Goal: Register for event/course

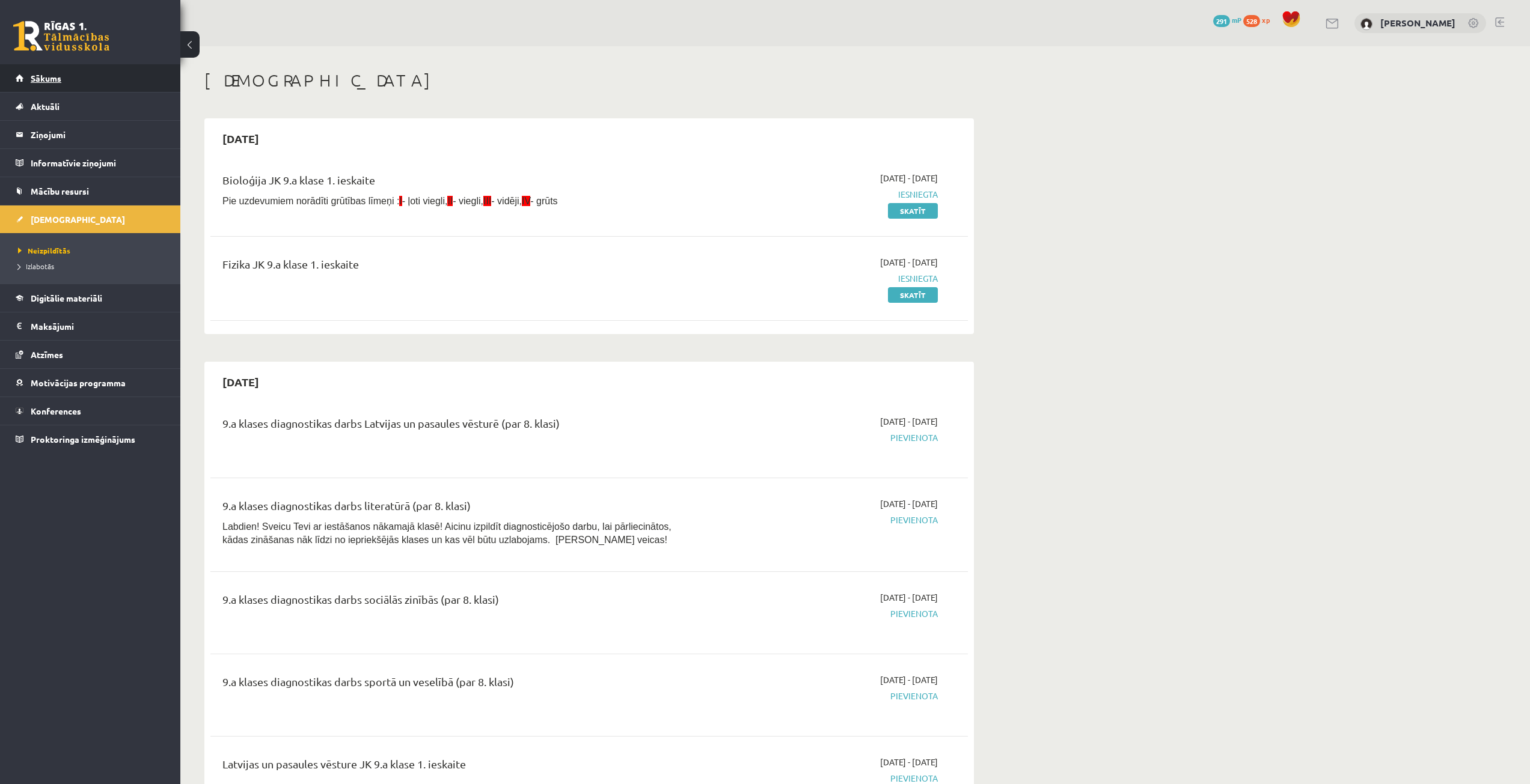
click at [76, 70] on link "Sākums" at bounding box center [90, 78] width 150 height 28
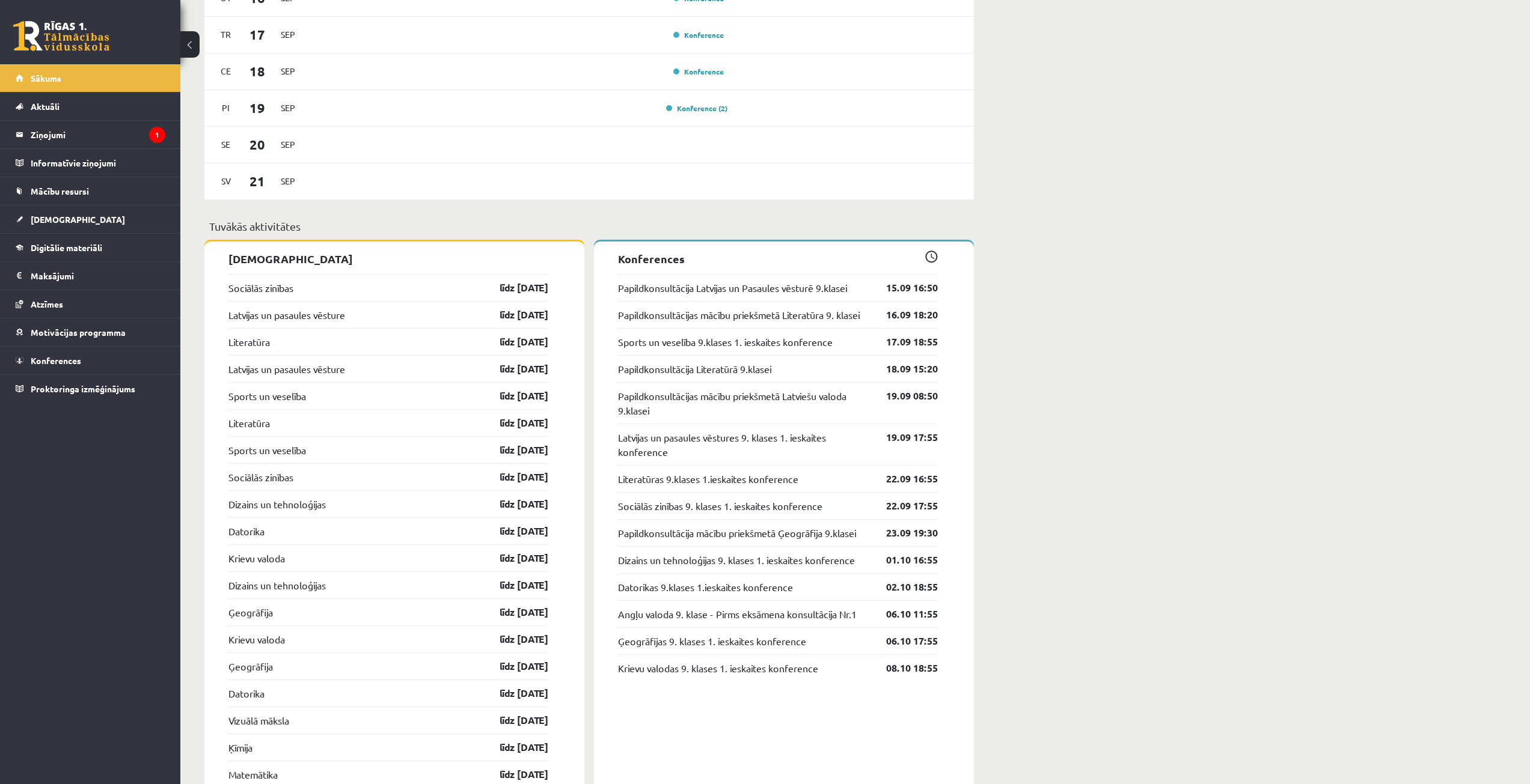
scroll to position [1142, 0]
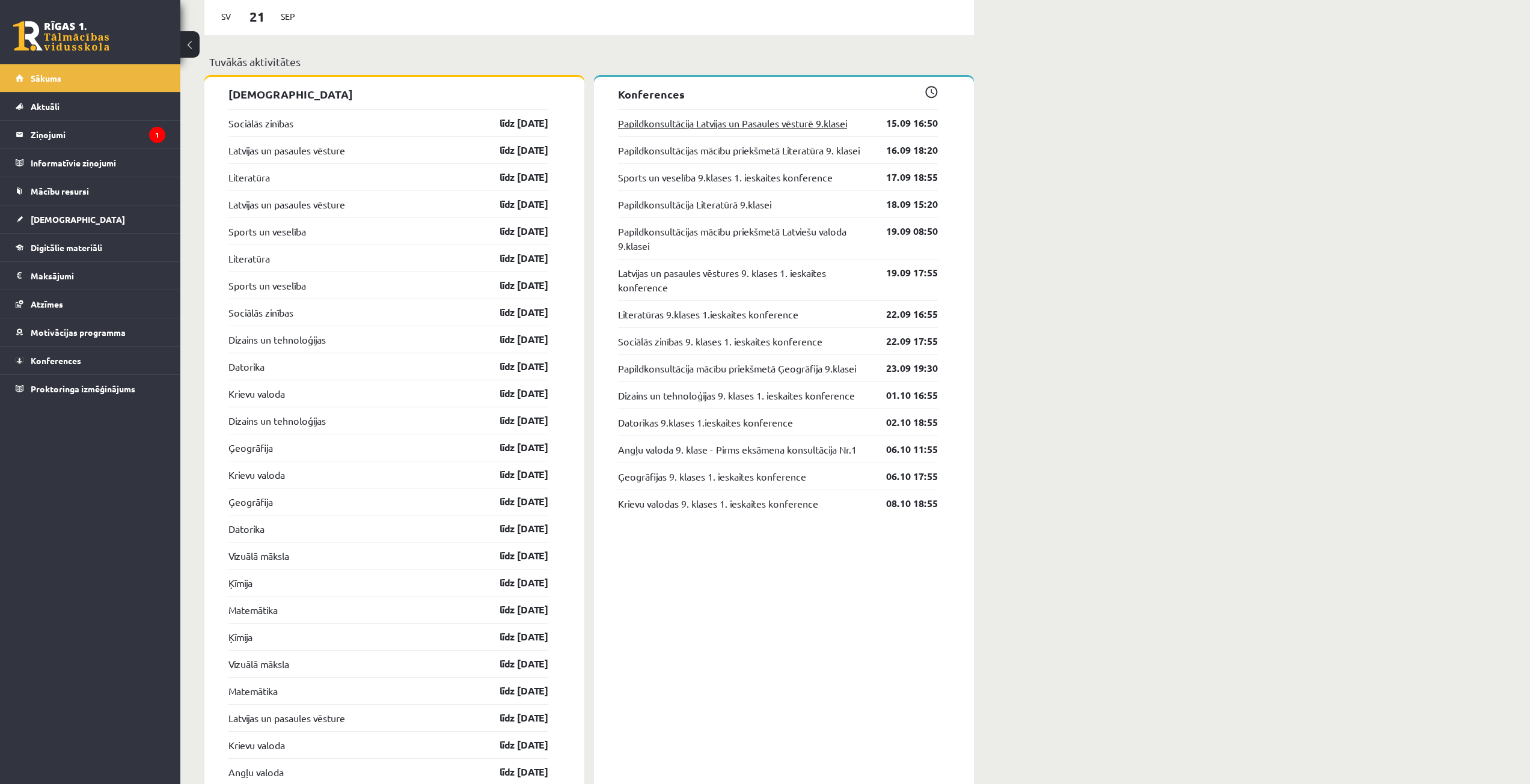
click at [766, 130] on link "Papildkonsultācija Latvijas un Pasaules vēsturē 9.klasei" at bounding box center [732, 123] width 229 height 15
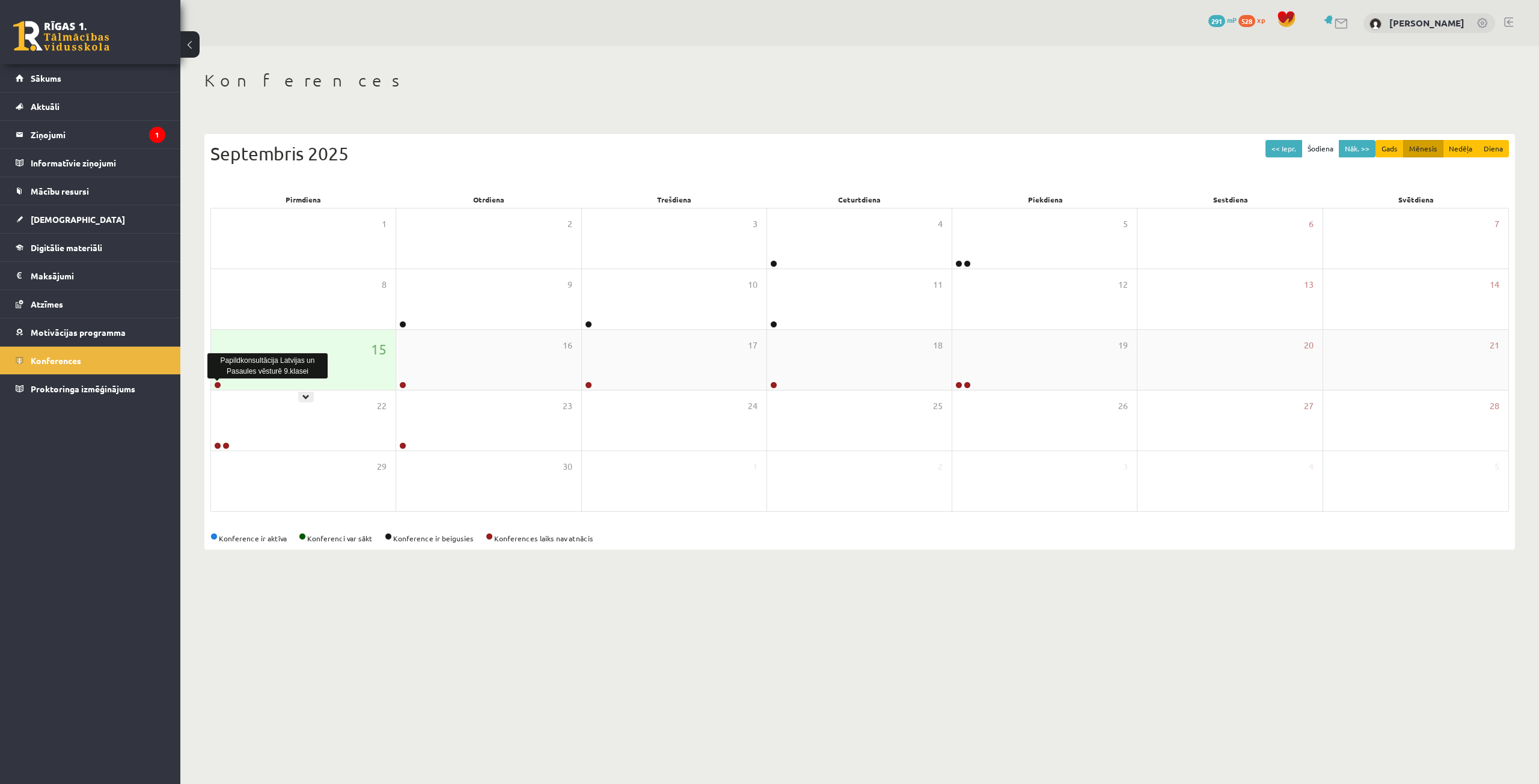
click at [218, 385] on link at bounding box center [217, 385] width 7 height 7
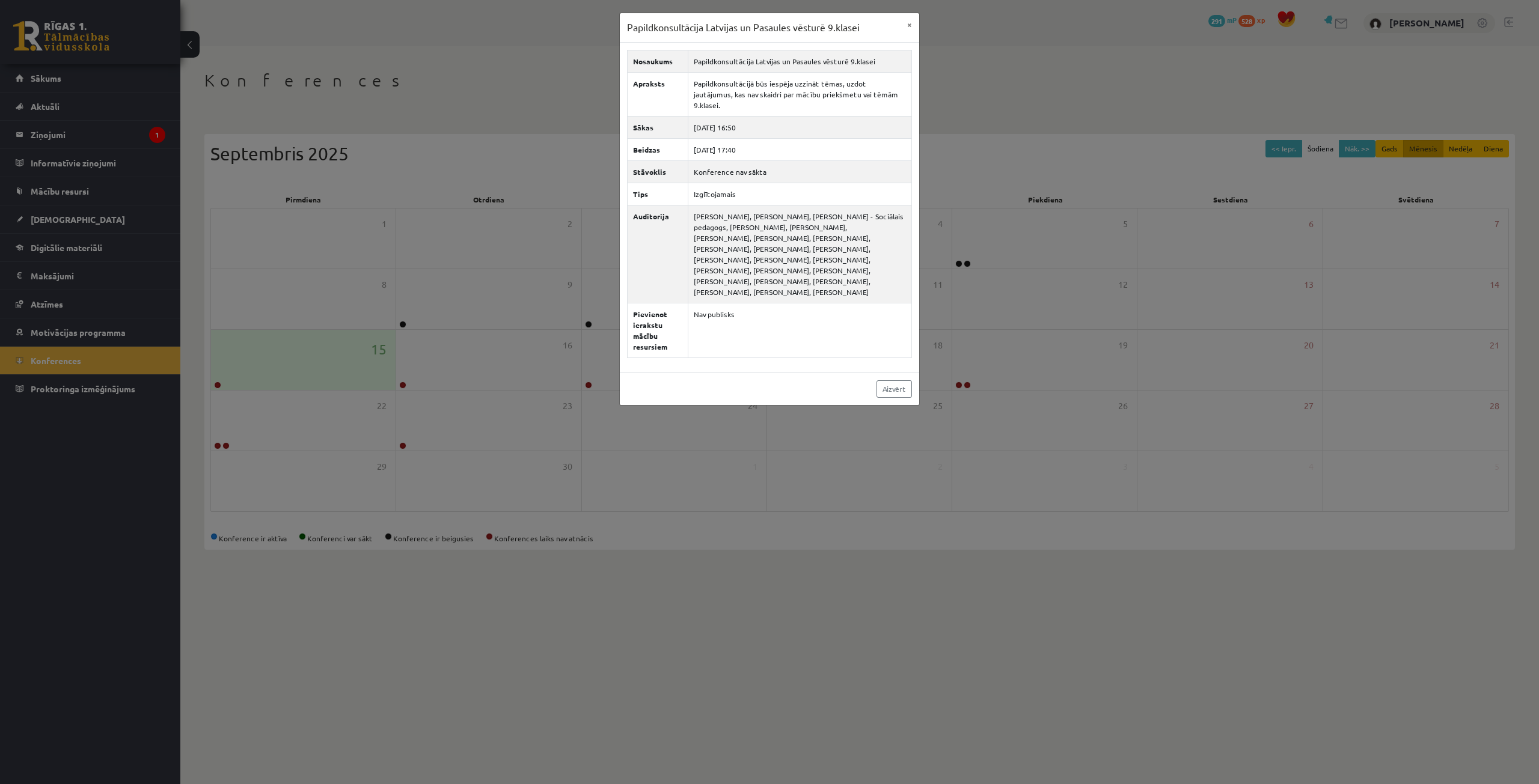
click at [37, 128] on div "Papildkonsultācija Latvijas un Pasaules vēsturē 9.klasei × Nosaukums Papildkons…" at bounding box center [769, 392] width 1539 height 784
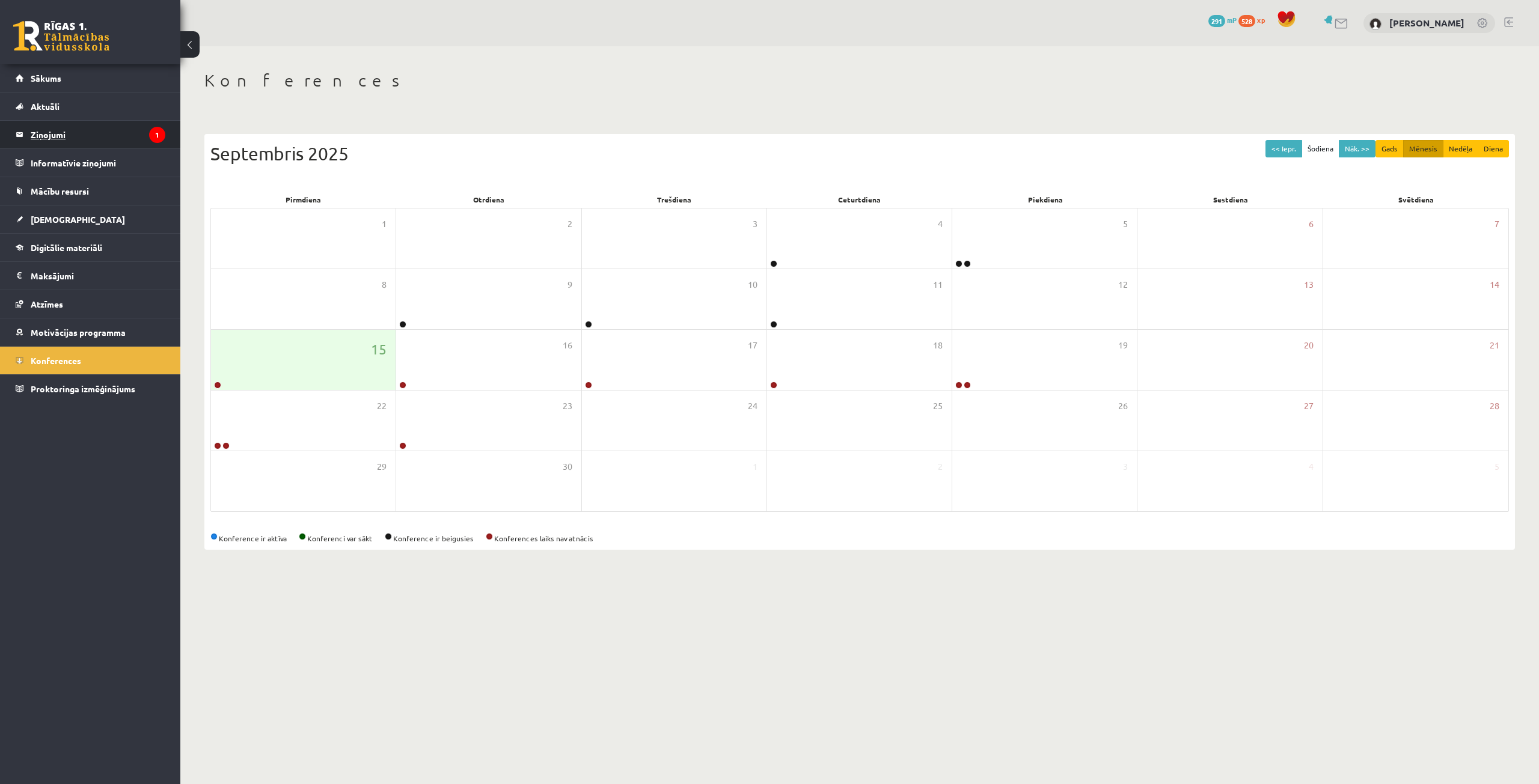
click at [45, 133] on legend "Ziņojumi 1" at bounding box center [98, 135] width 135 height 28
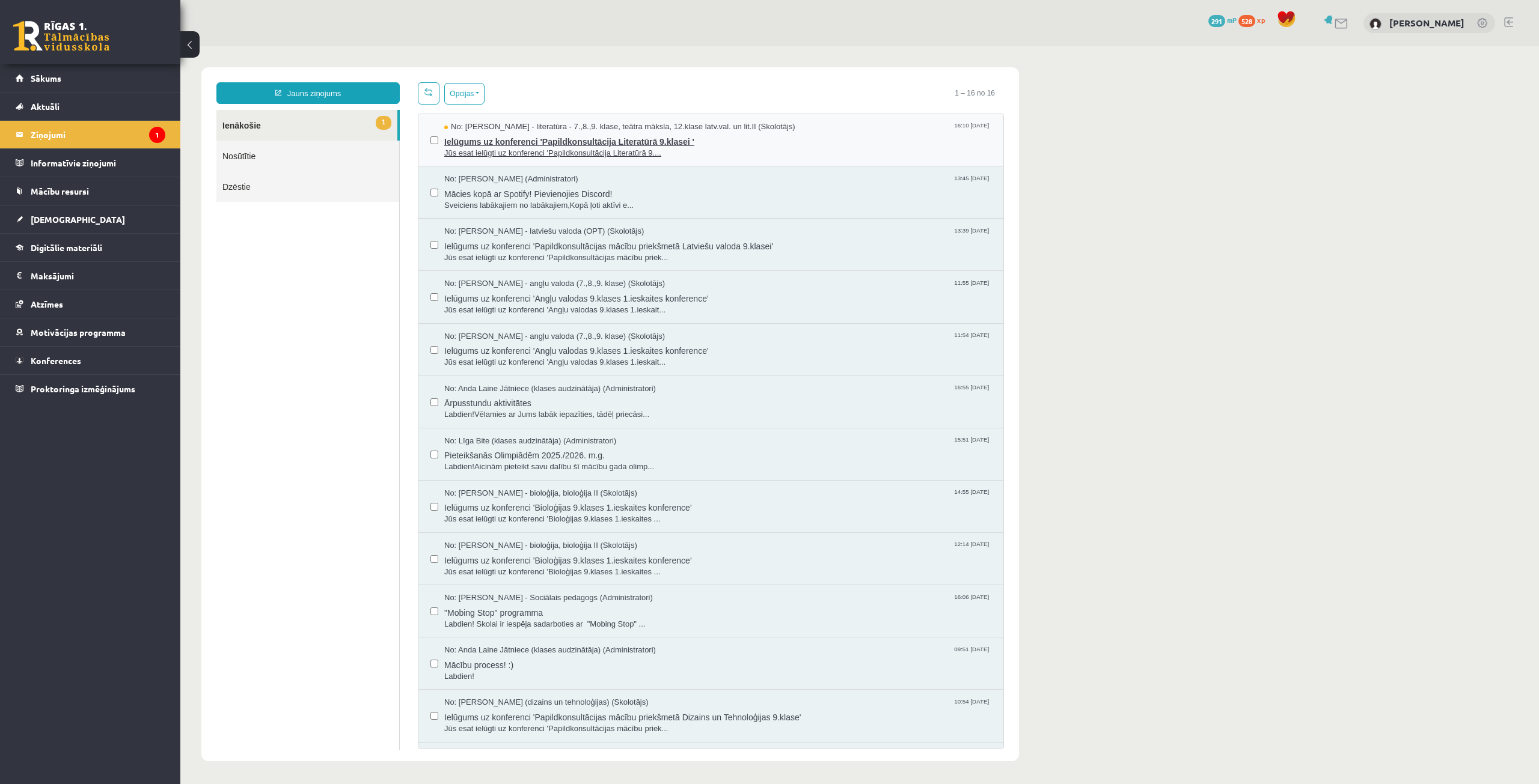
click at [484, 137] on span "Ielūgums uz konferenci 'Papildkonsultācija Literatūrā 9.klasei '" at bounding box center [718, 141] width 547 height 15
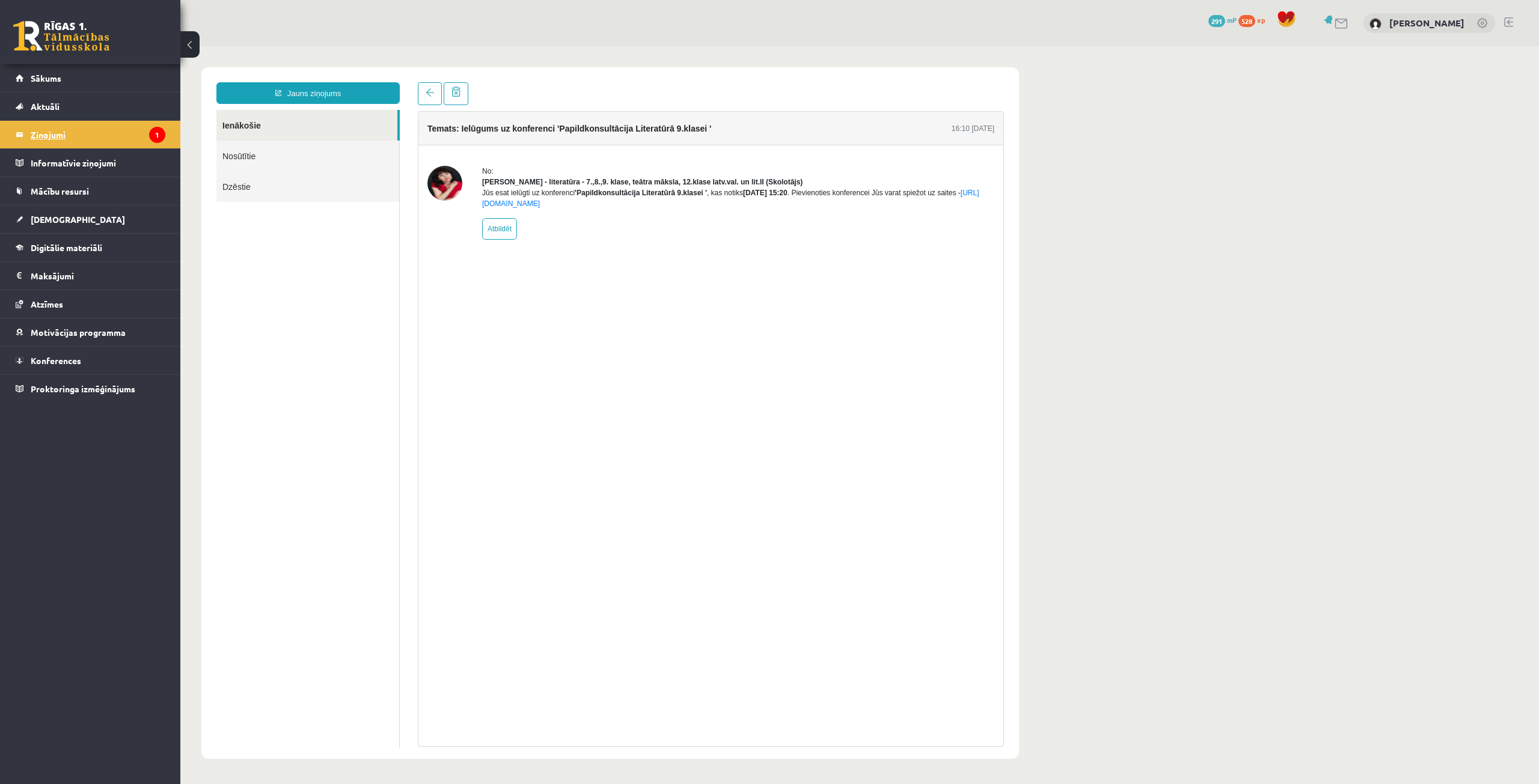
click at [133, 135] on legend "Ziņojumi 1" at bounding box center [98, 135] width 135 height 28
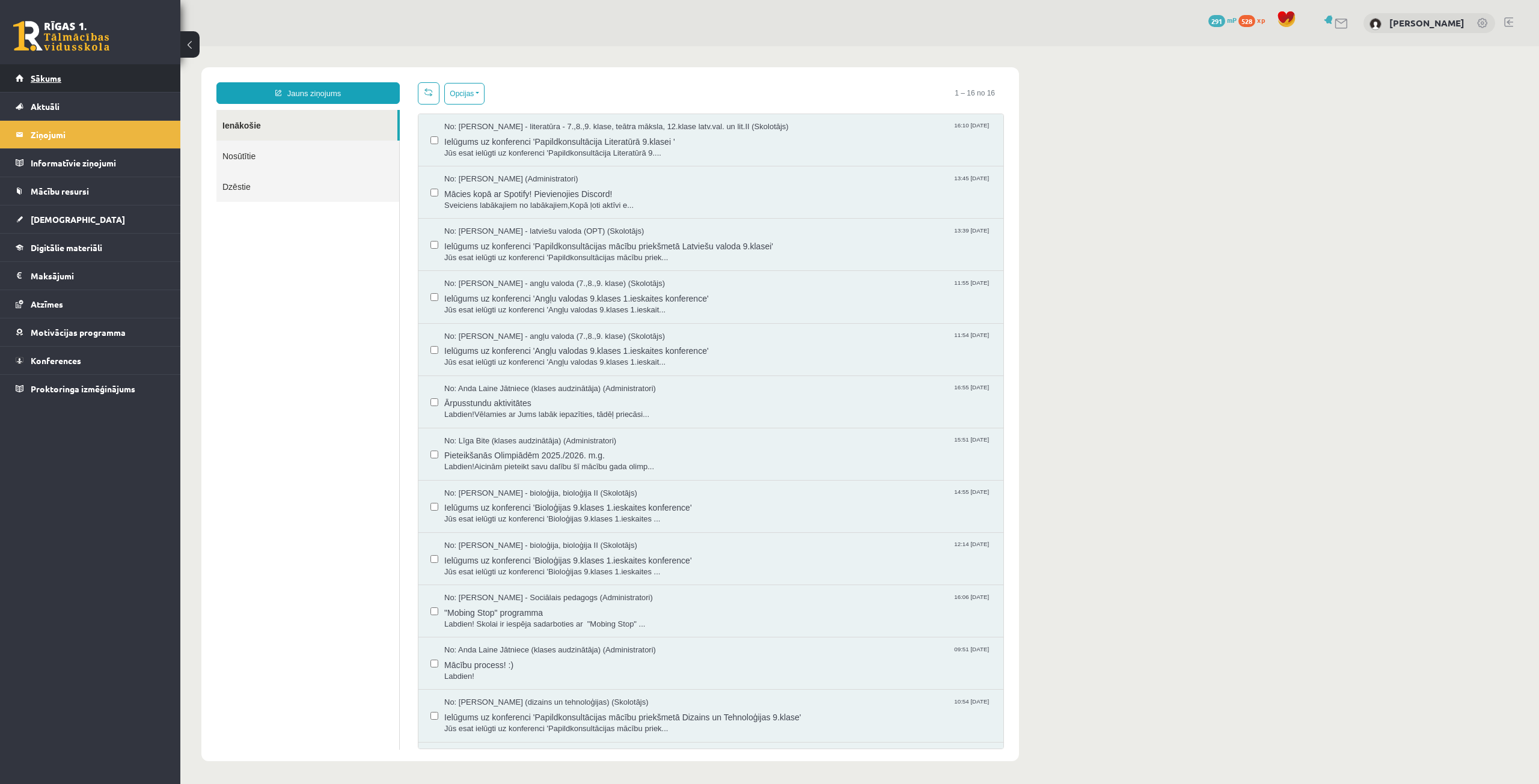
click at [106, 70] on link "Sākums" at bounding box center [90, 78] width 150 height 28
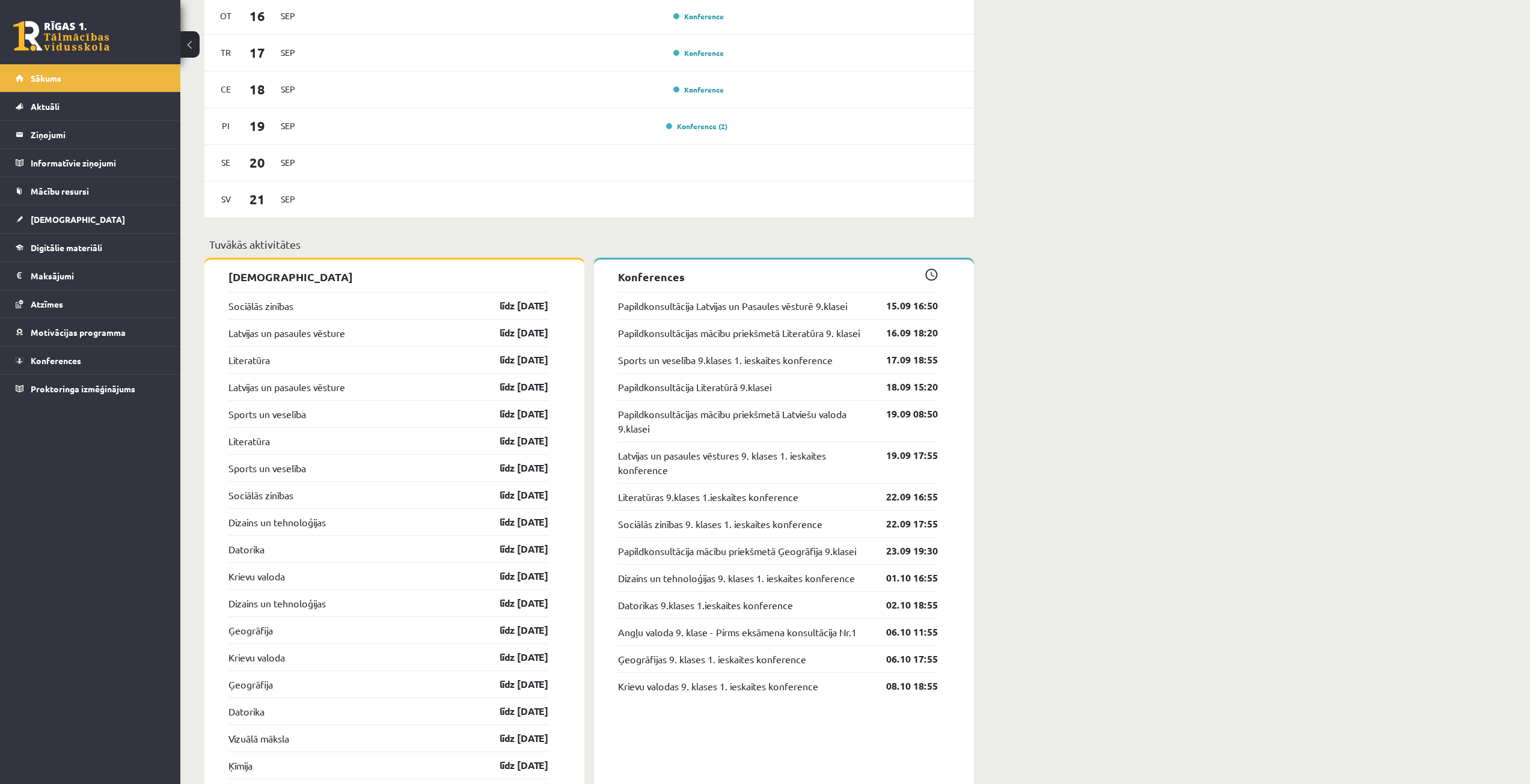
scroll to position [961, 0]
click at [1437, 209] on div "Sveiks, Alekss! Laipni lūgts savā Rīgas 1. Tālmācības vidusskolas skolnieka pro…" at bounding box center [855, 685] width 1349 height 3200
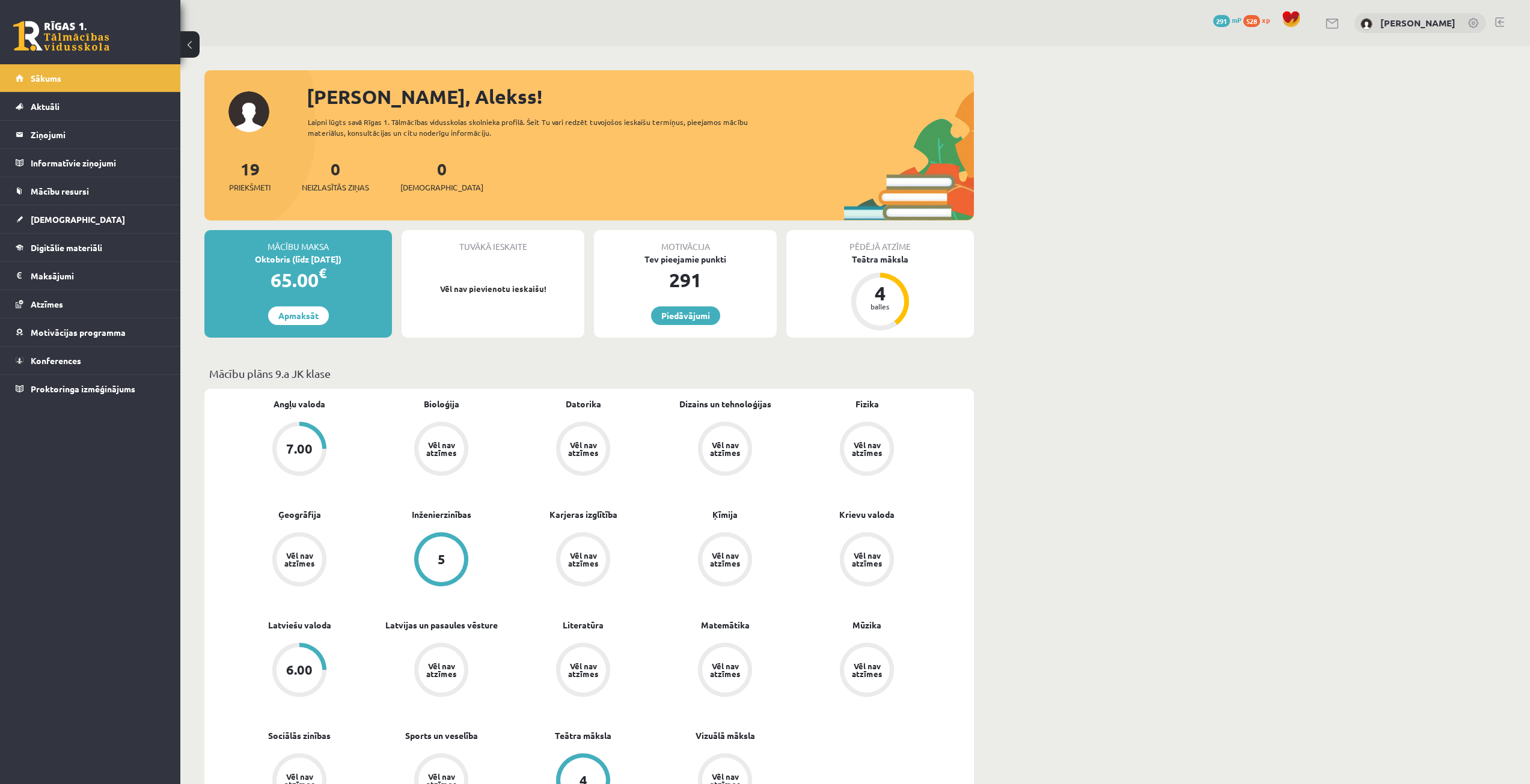
scroll to position [961, 0]
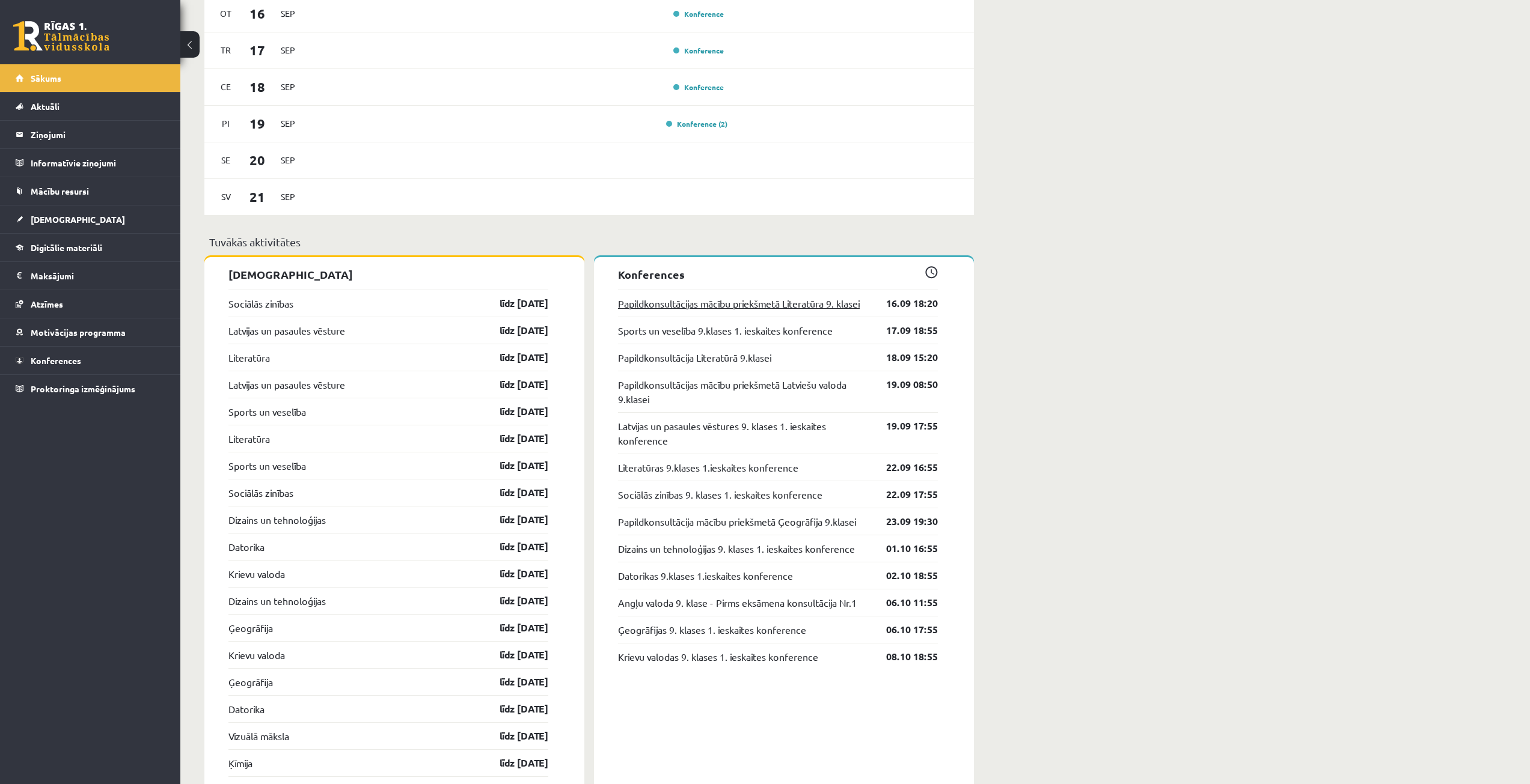
click at [809, 303] on link "Papildkonsultācijas mācību priekšmetā Literatūra 9. klasei" at bounding box center [739, 303] width 242 height 15
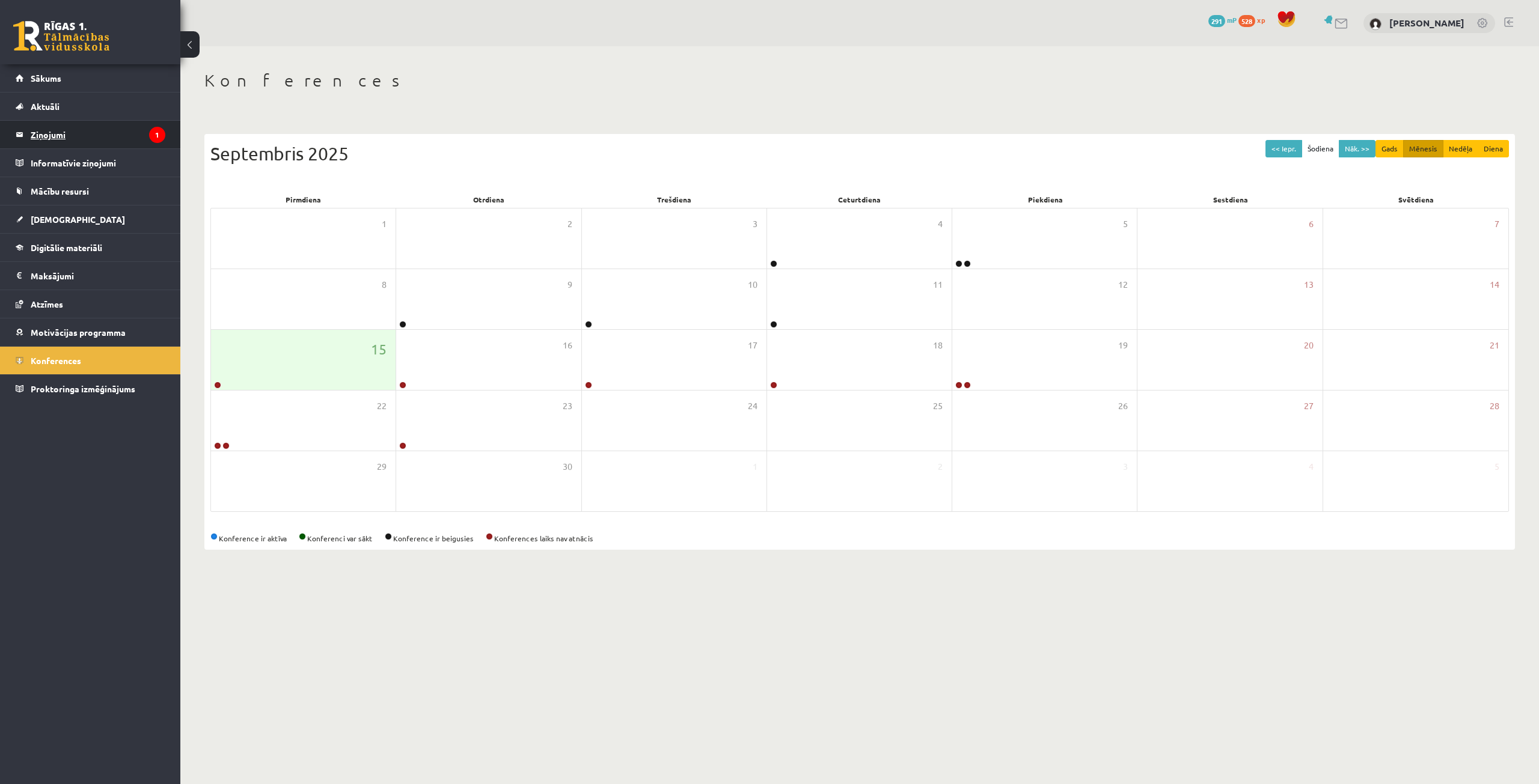
click at [77, 135] on legend "Ziņojumi 1" at bounding box center [98, 135] width 135 height 28
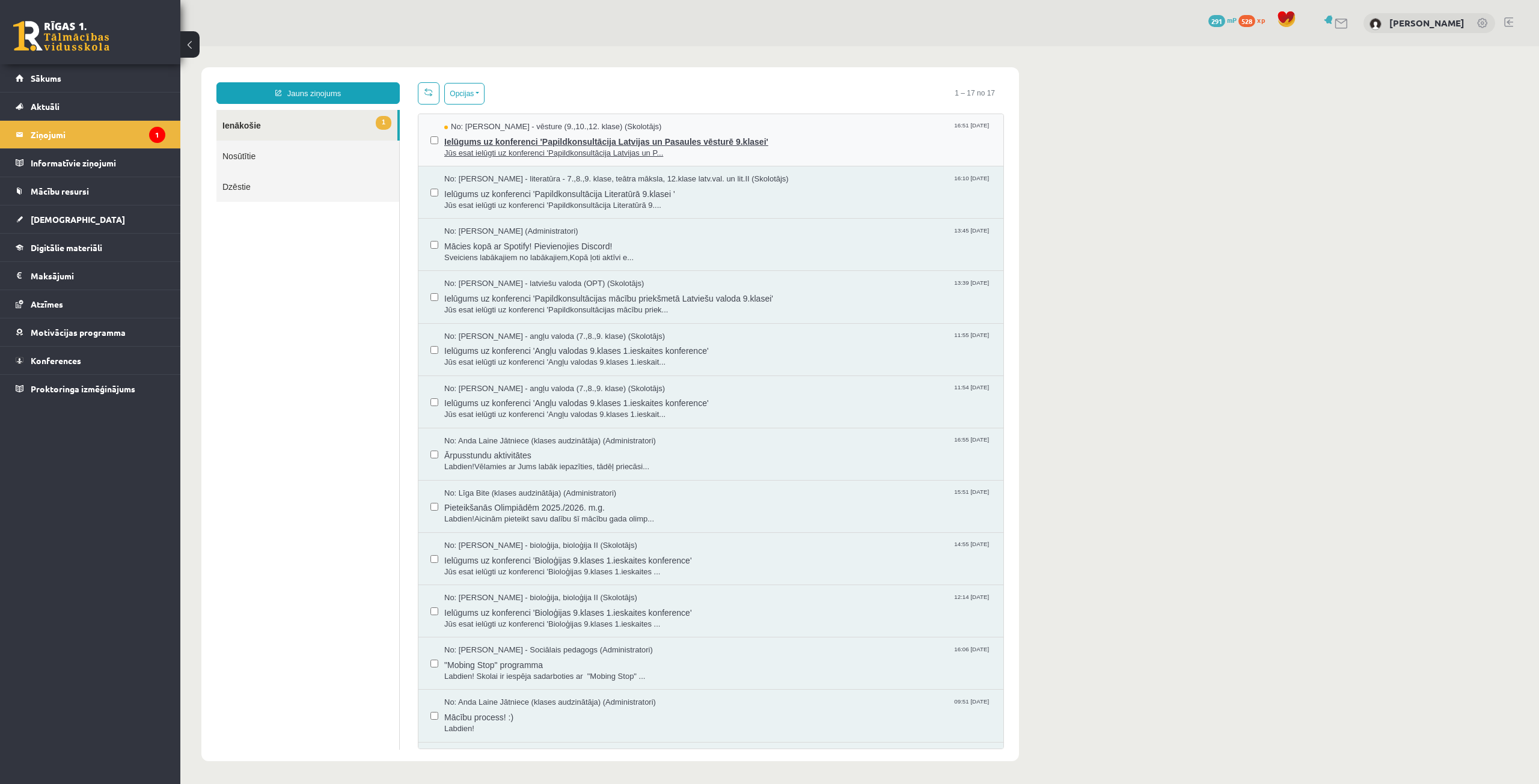
click at [509, 142] on span "Ielūgums uz konferenci 'Papildkonsultācija Latvijas un Pasaules vēsturē 9.klase…" at bounding box center [718, 141] width 547 height 15
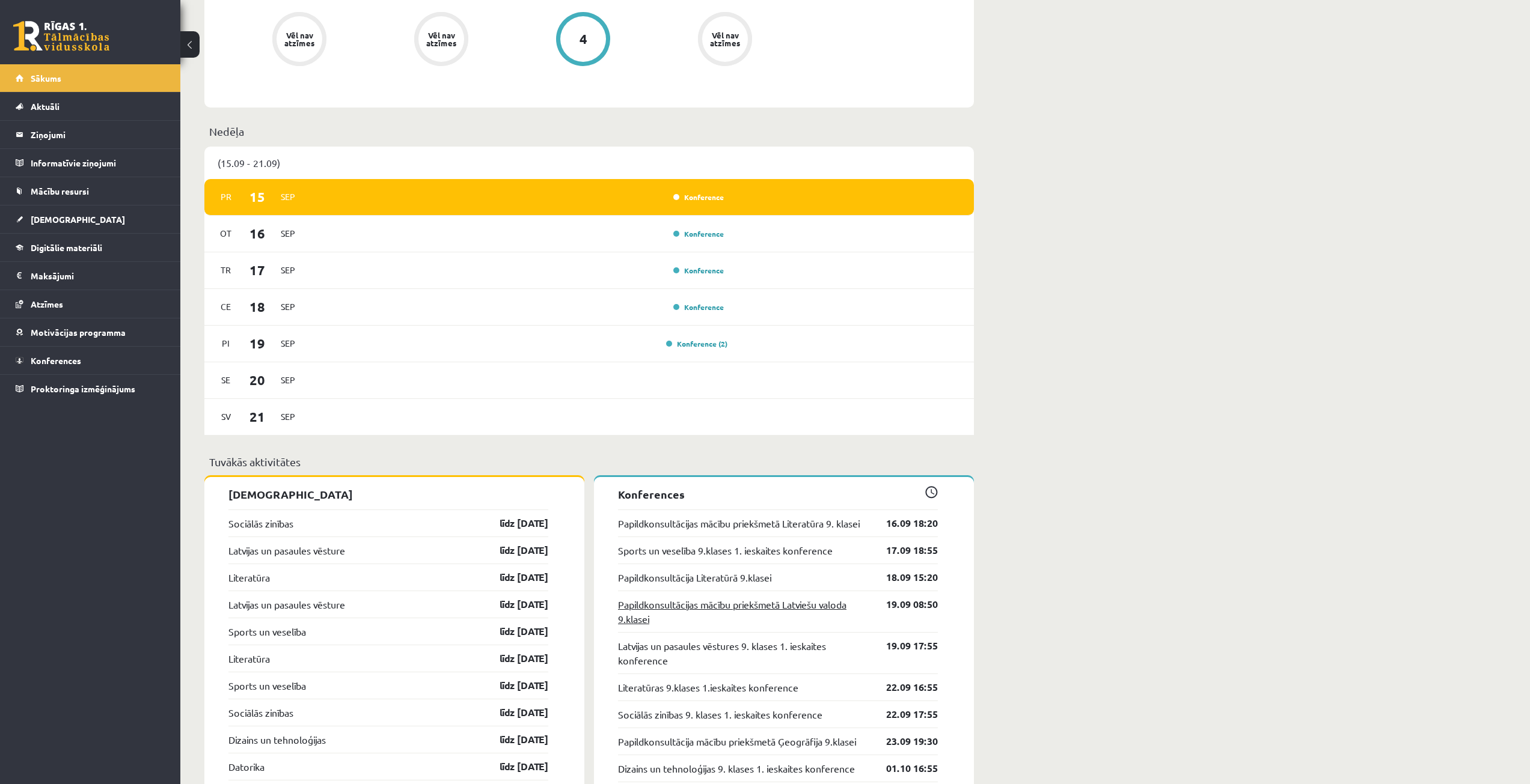
scroll to position [1022, 0]
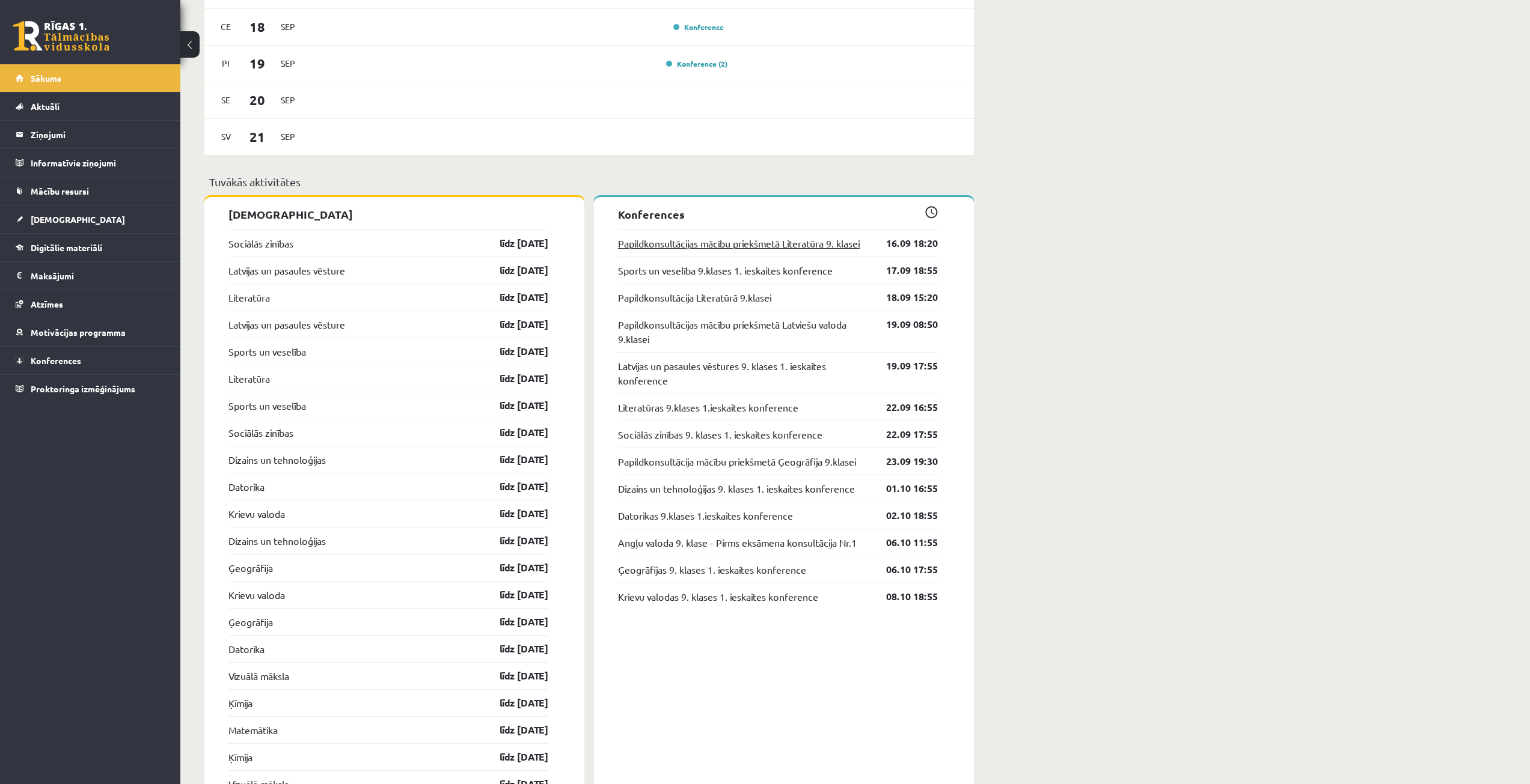
click at [750, 246] on link "Papildkonsultācijas mācību priekšmetā Literatūra 9. klasei" at bounding box center [739, 243] width 242 height 15
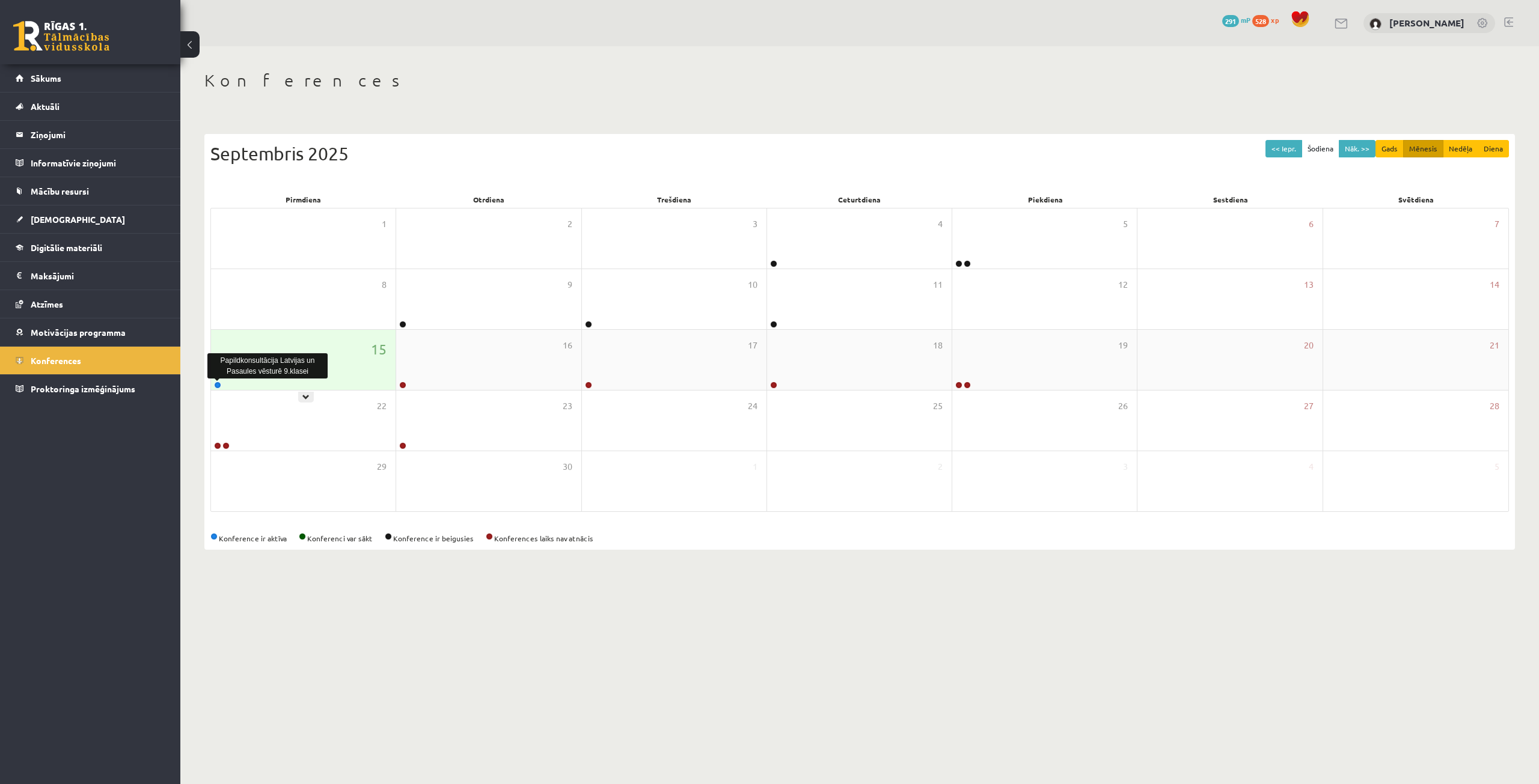
click at [217, 385] on link at bounding box center [217, 385] width 7 height 7
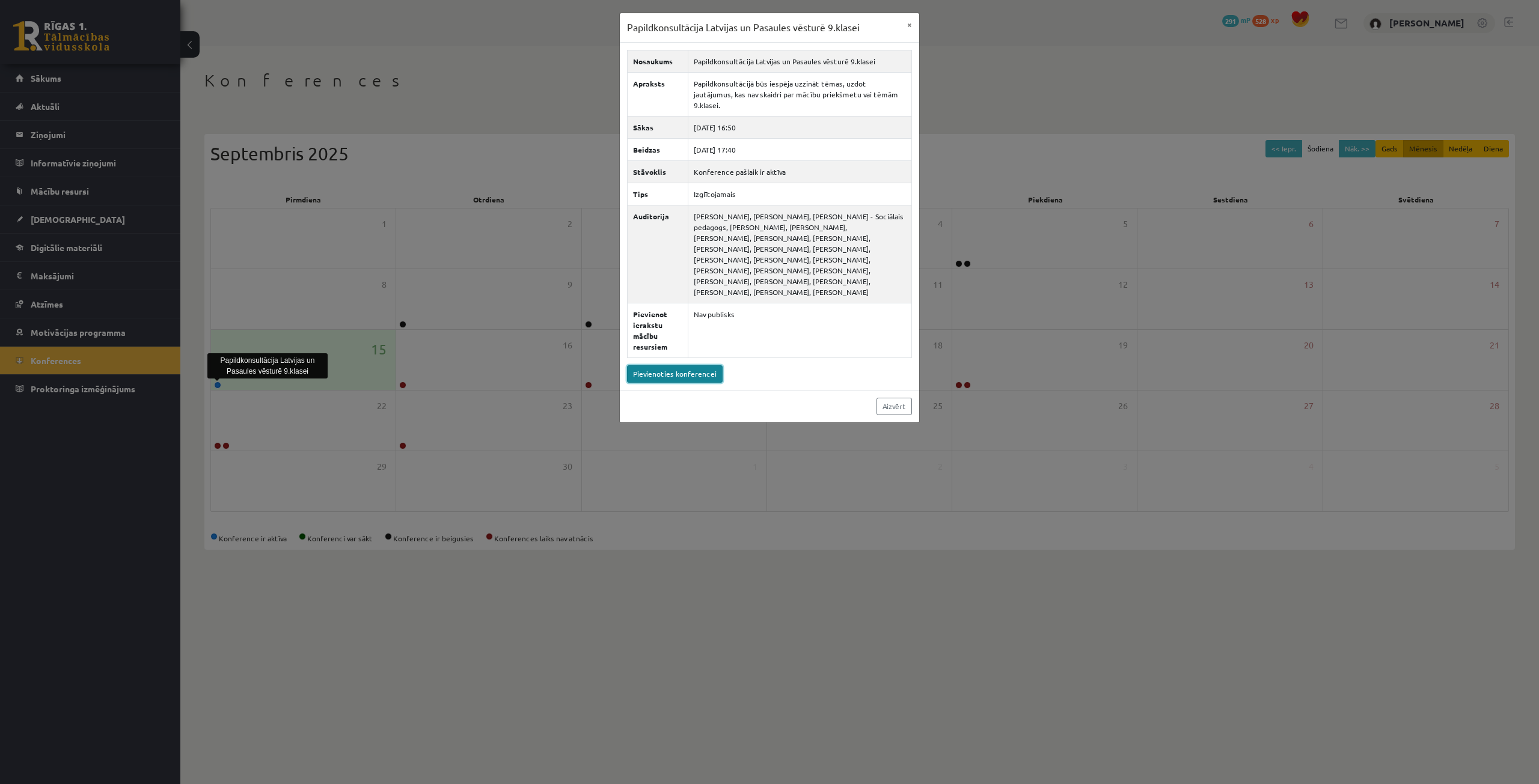
click at [680, 366] on link "Pievienoties konferencei" at bounding box center [674, 374] width 96 height 18
click at [416, 103] on div "Papildkonsultācija Latvijas un Pasaules vēsturē 9.klasei × Nosaukums Papildkons…" at bounding box center [769, 392] width 1539 height 784
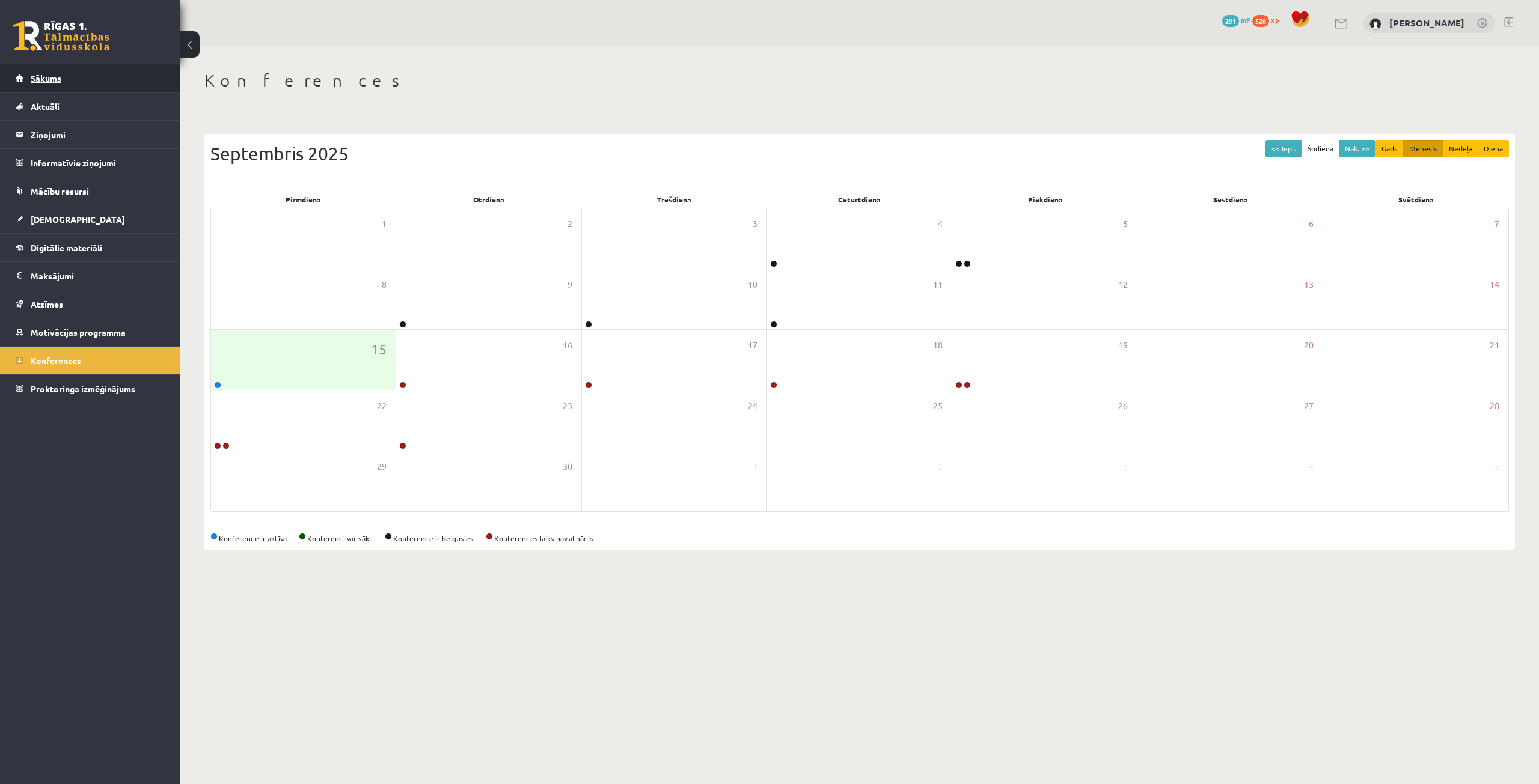
click at [60, 73] on link "Sākums" at bounding box center [90, 78] width 150 height 28
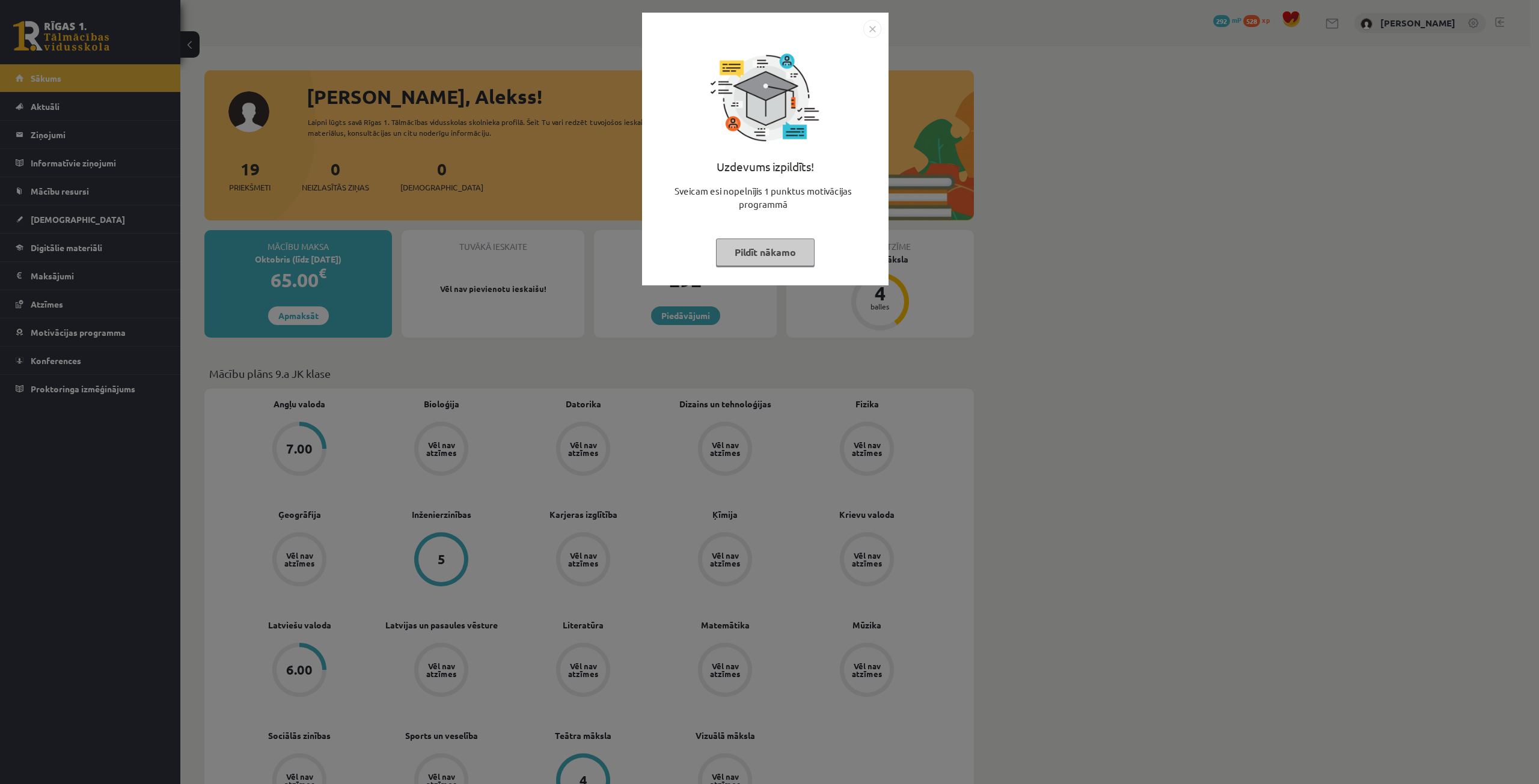
click at [790, 240] on button "Pildīt nākamo" at bounding box center [765, 252] width 99 height 28
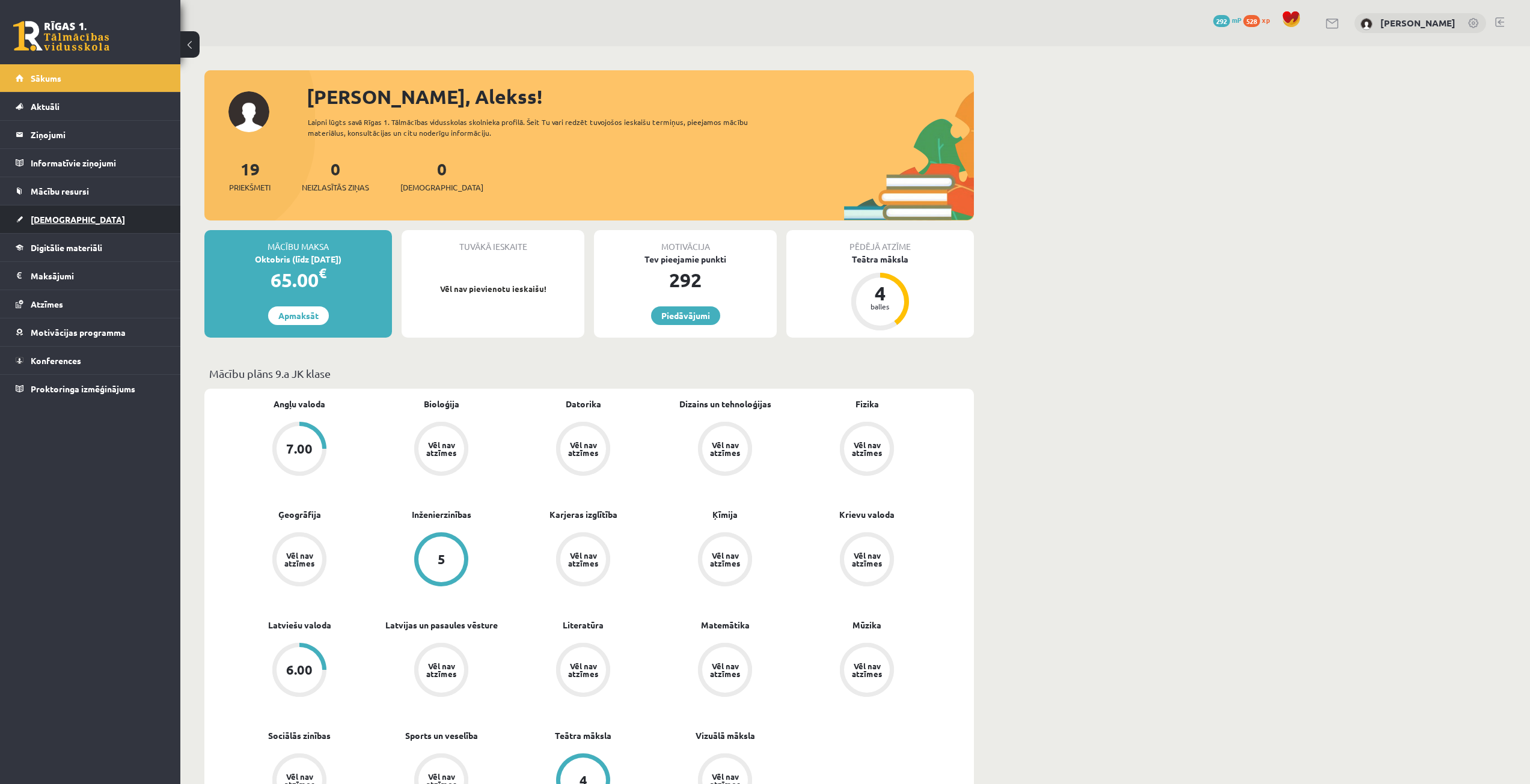
click at [43, 215] on span "[DEMOGRAPHIC_DATA]" at bounding box center [77, 220] width 94 height 11
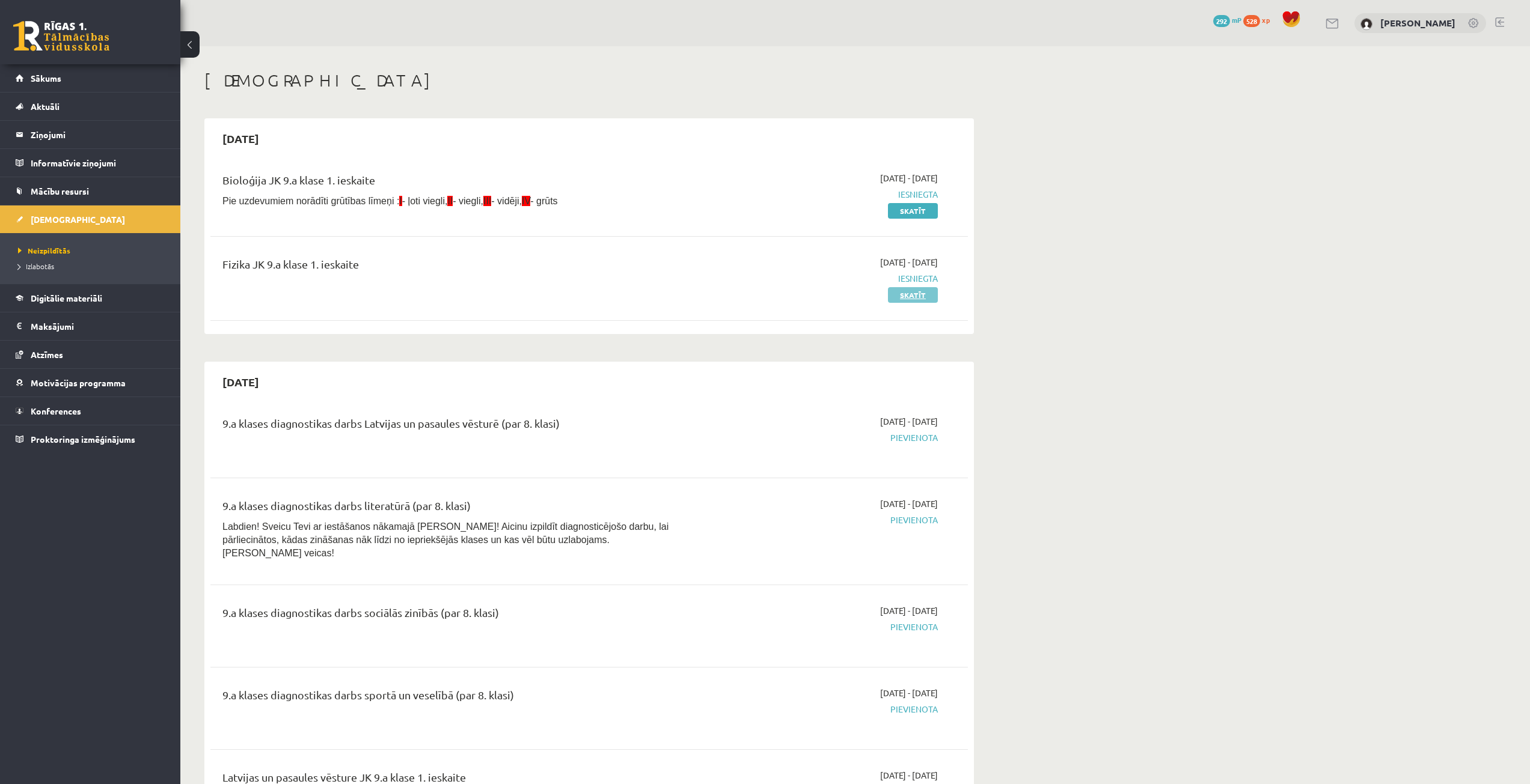
click at [929, 294] on link "Skatīt" at bounding box center [912, 295] width 50 height 15
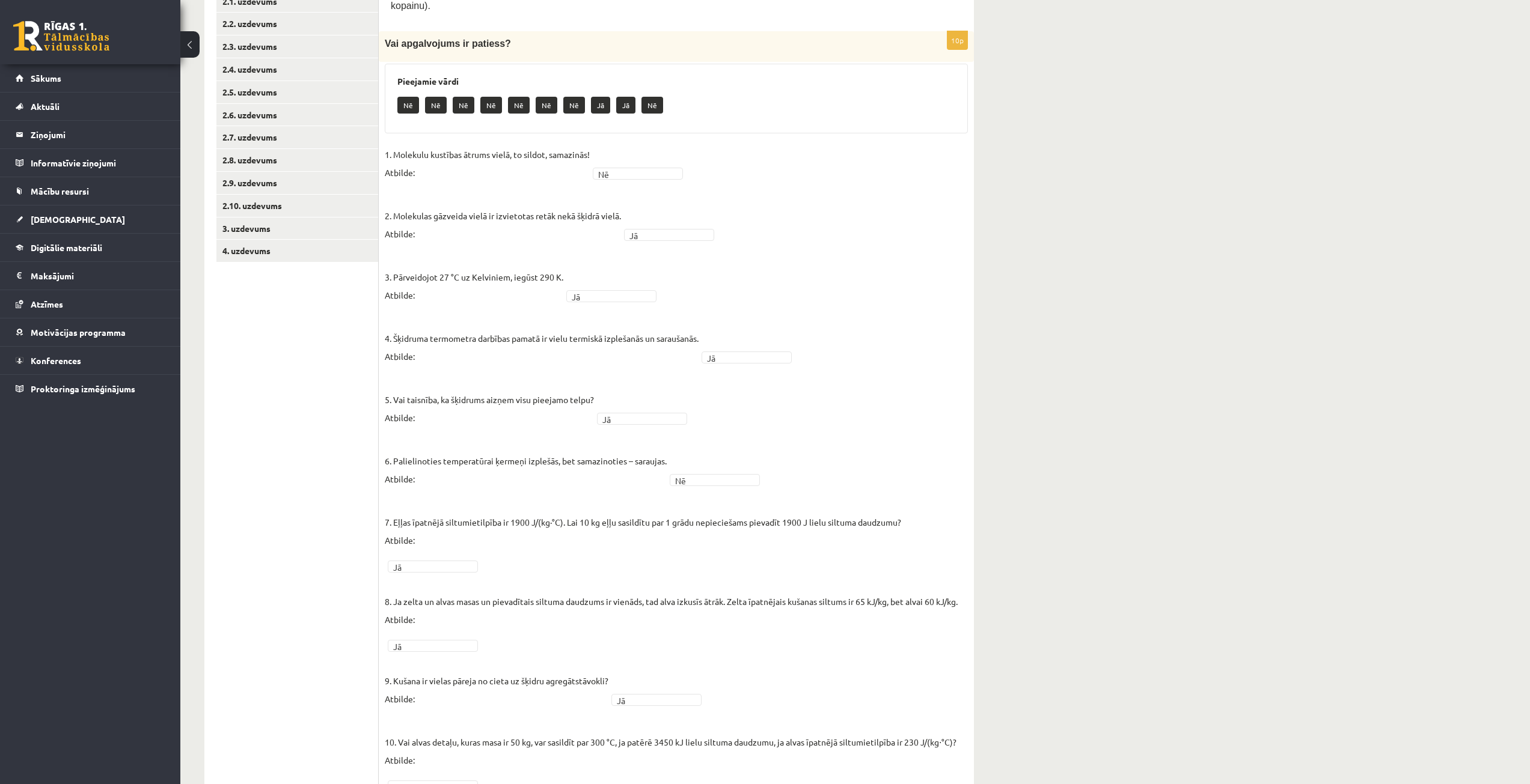
scroll to position [41, 0]
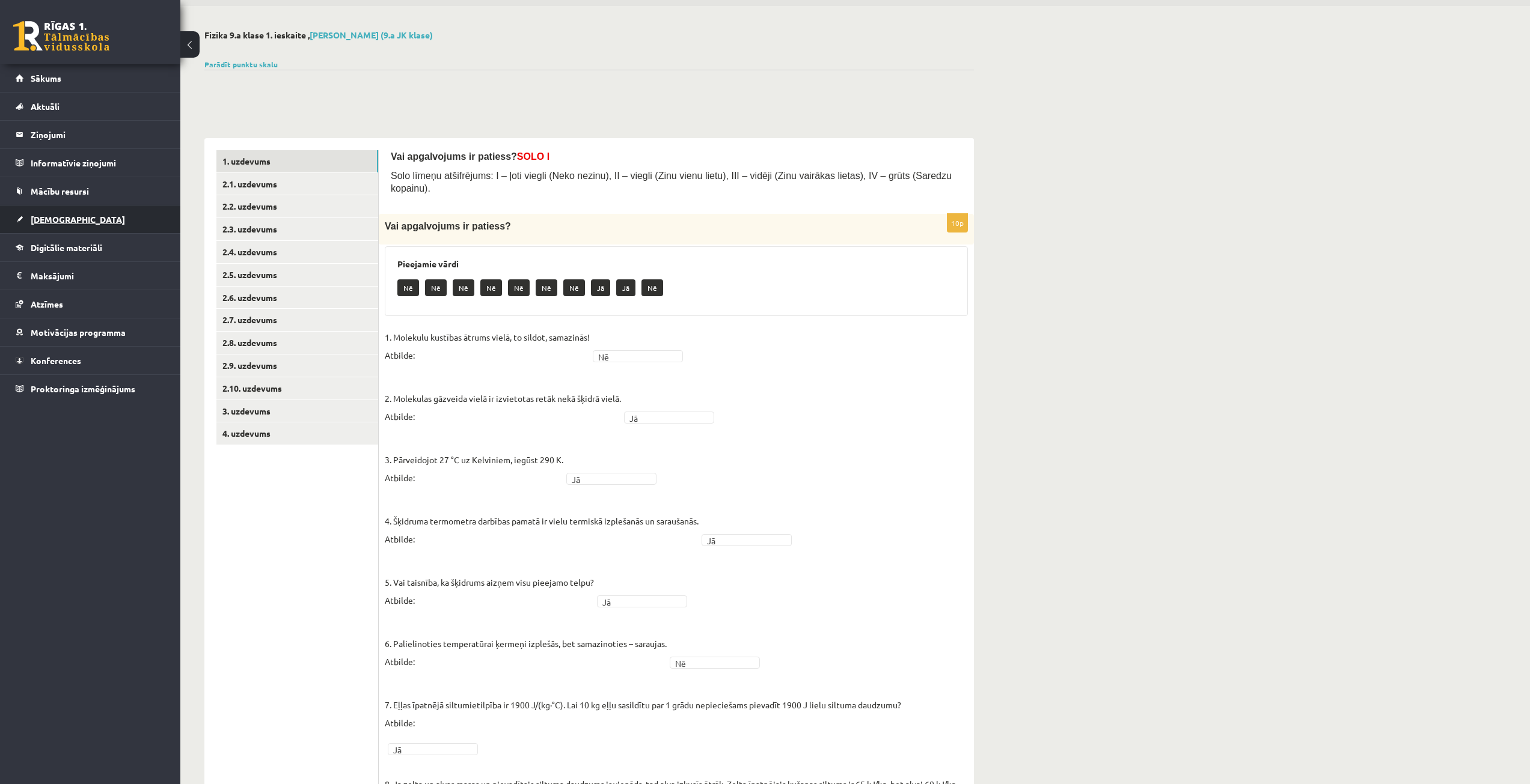
click at [51, 215] on span "[DEMOGRAPHIC_DATA]" at bounding box center [77, 220] width 94 height 11
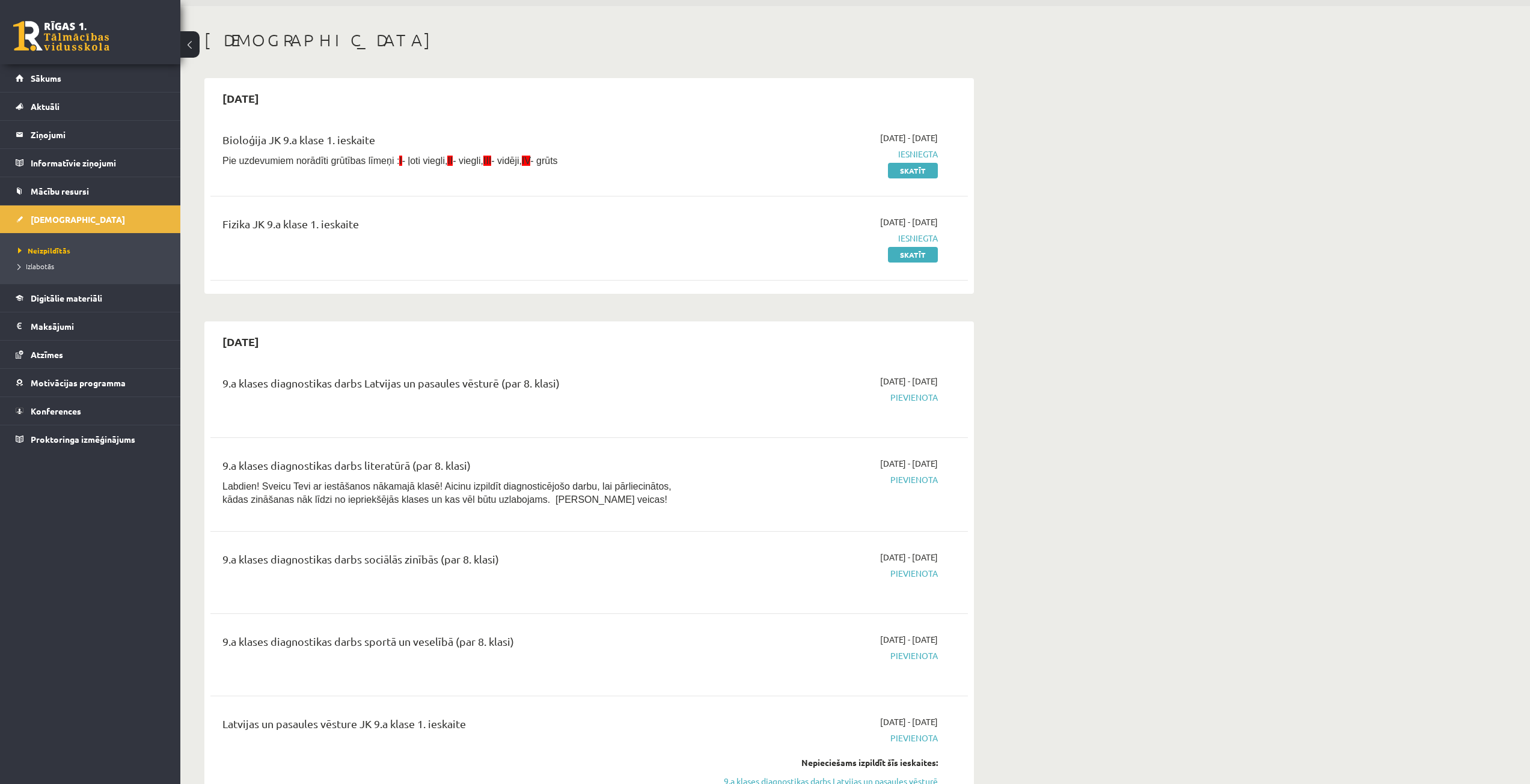
click at [50, 259] on li "Izlabotās" at bounding box center [93, 266] width 150 height 15
click at [48, 267] on span "Izlabotās" at bounding box center [39, 266] width 42 height 10
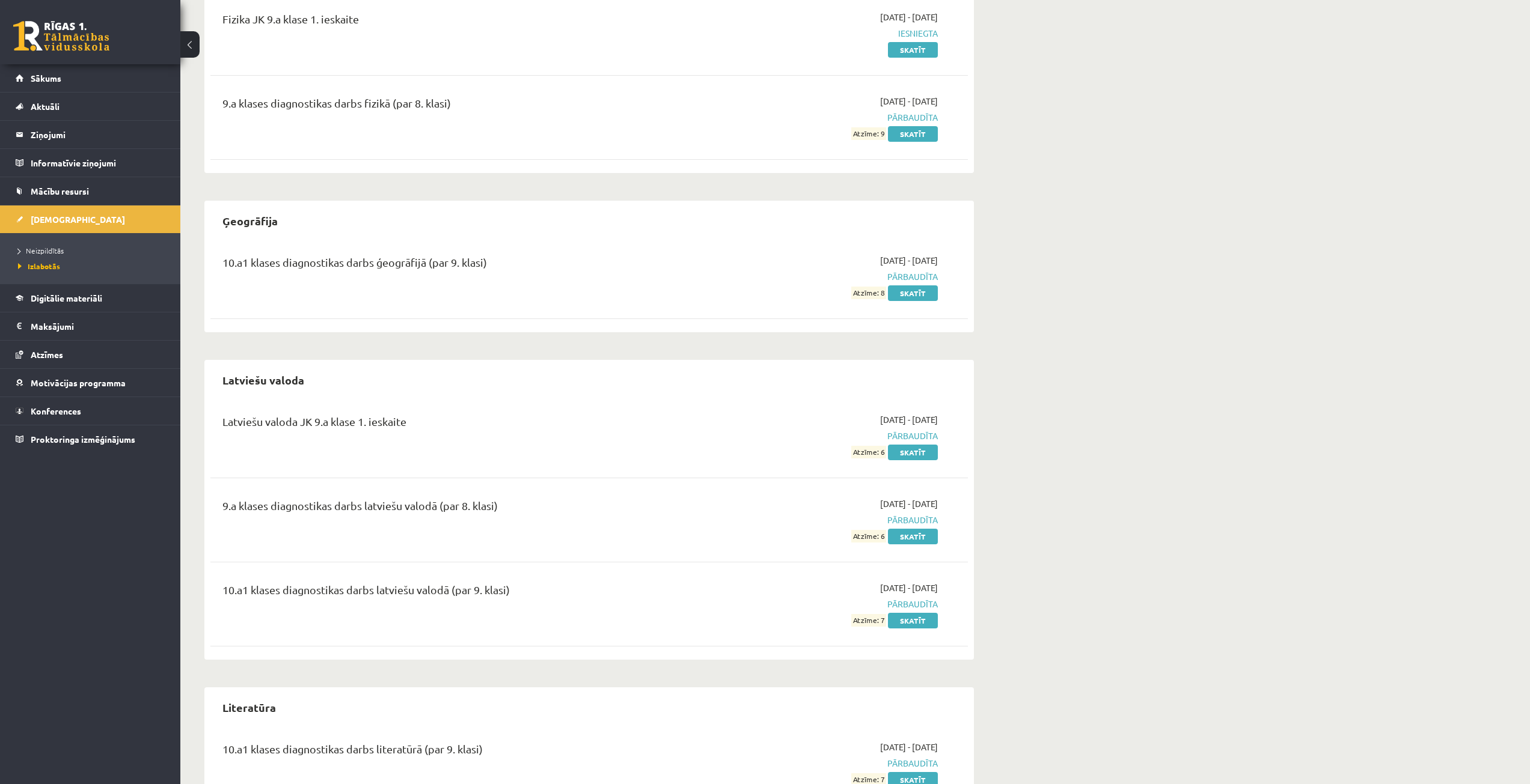
scroll to position [701, 0]
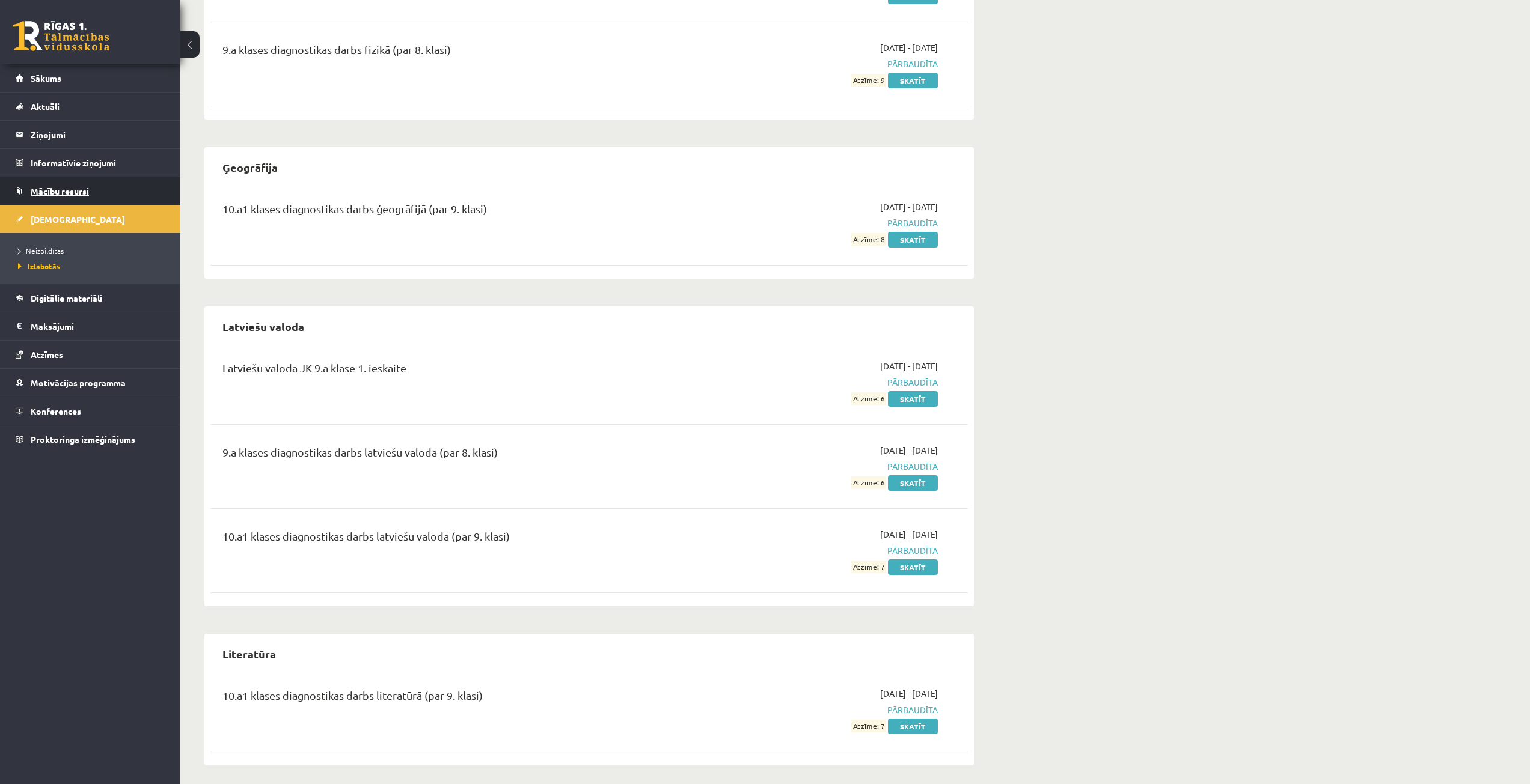
click at [115, 195] on link "Mācību resursi" at bounding box center [90, 191] width 150 height 28
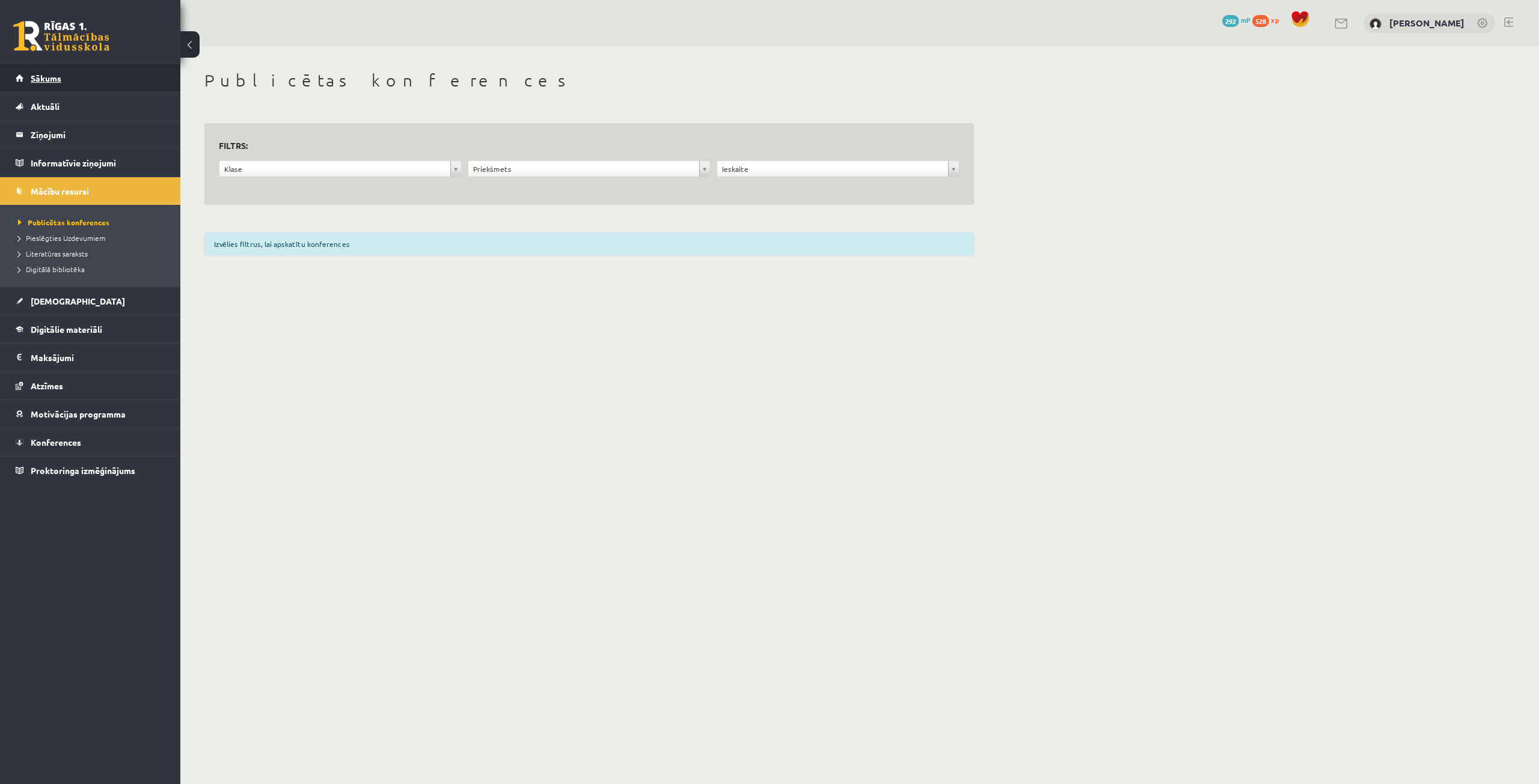
click at [54, 77] on span "Sākums" at bounding box center [46, 78] width 31 height 11
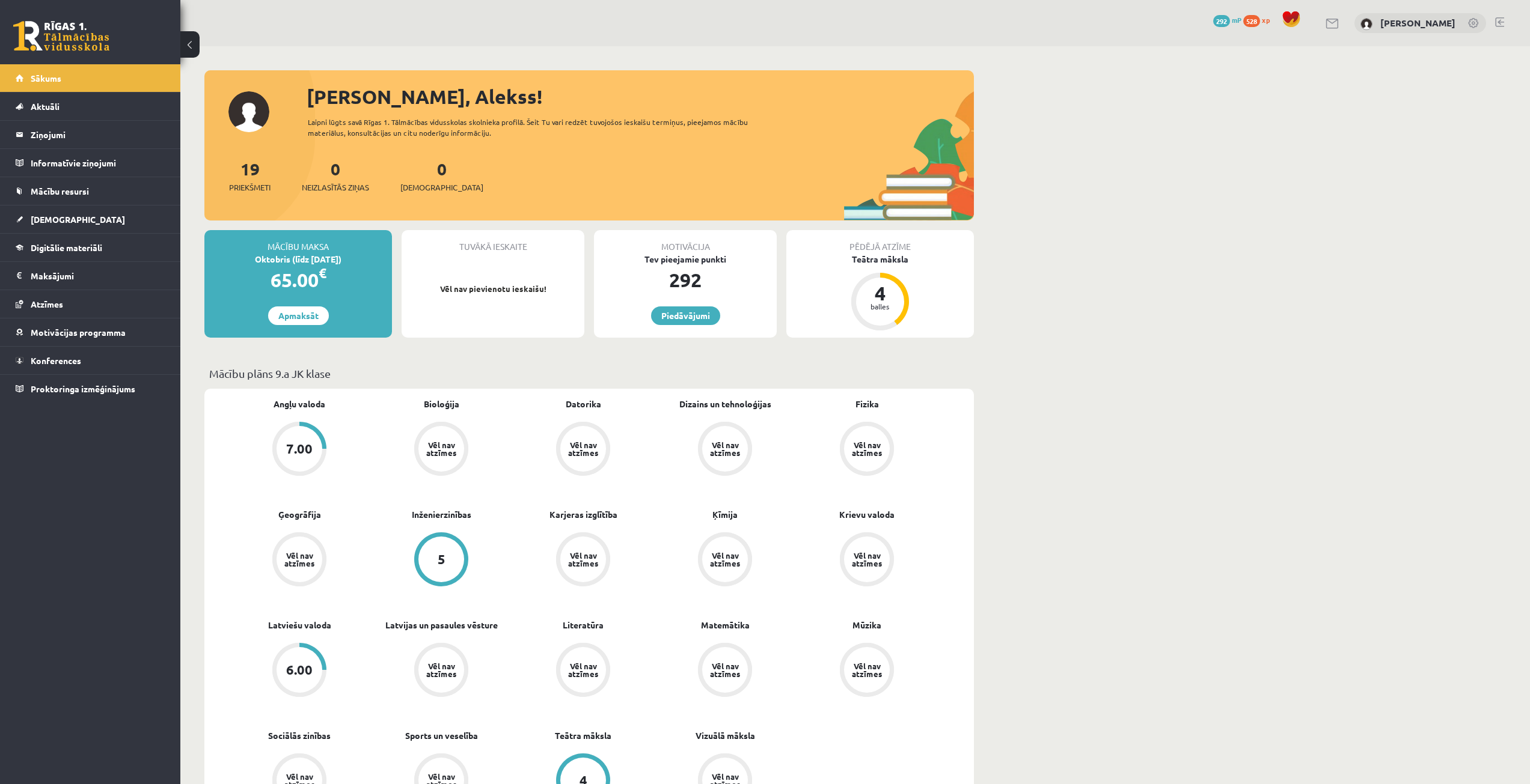
click at [280, 411] on span "Angļu valoda" at bounding box center [299, 409] width 52 height 24
click at [279, 406] on link "Angļu valoda" at bounding box center [299, 404] width 52 height 12
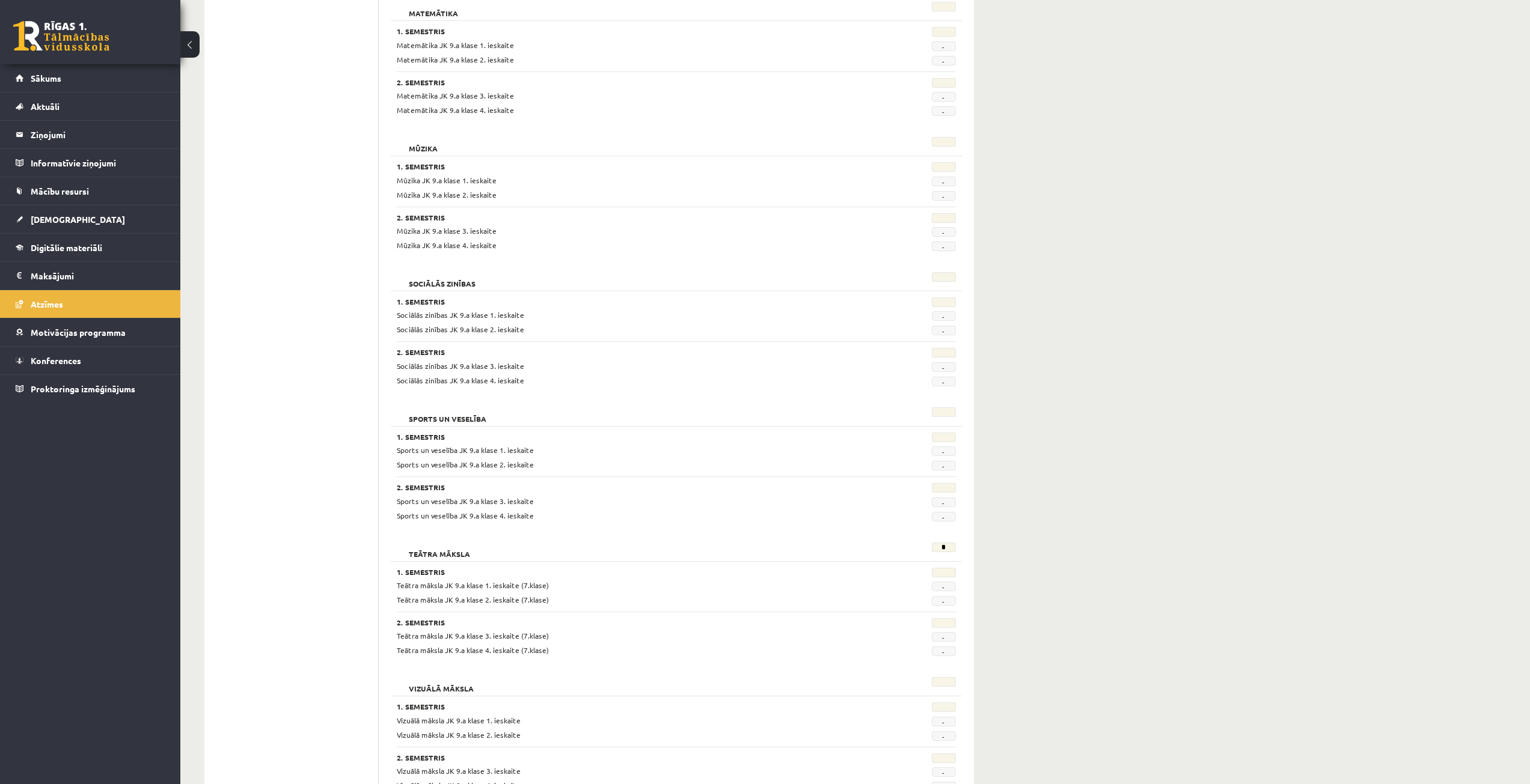
scroll to position [1875, 0]
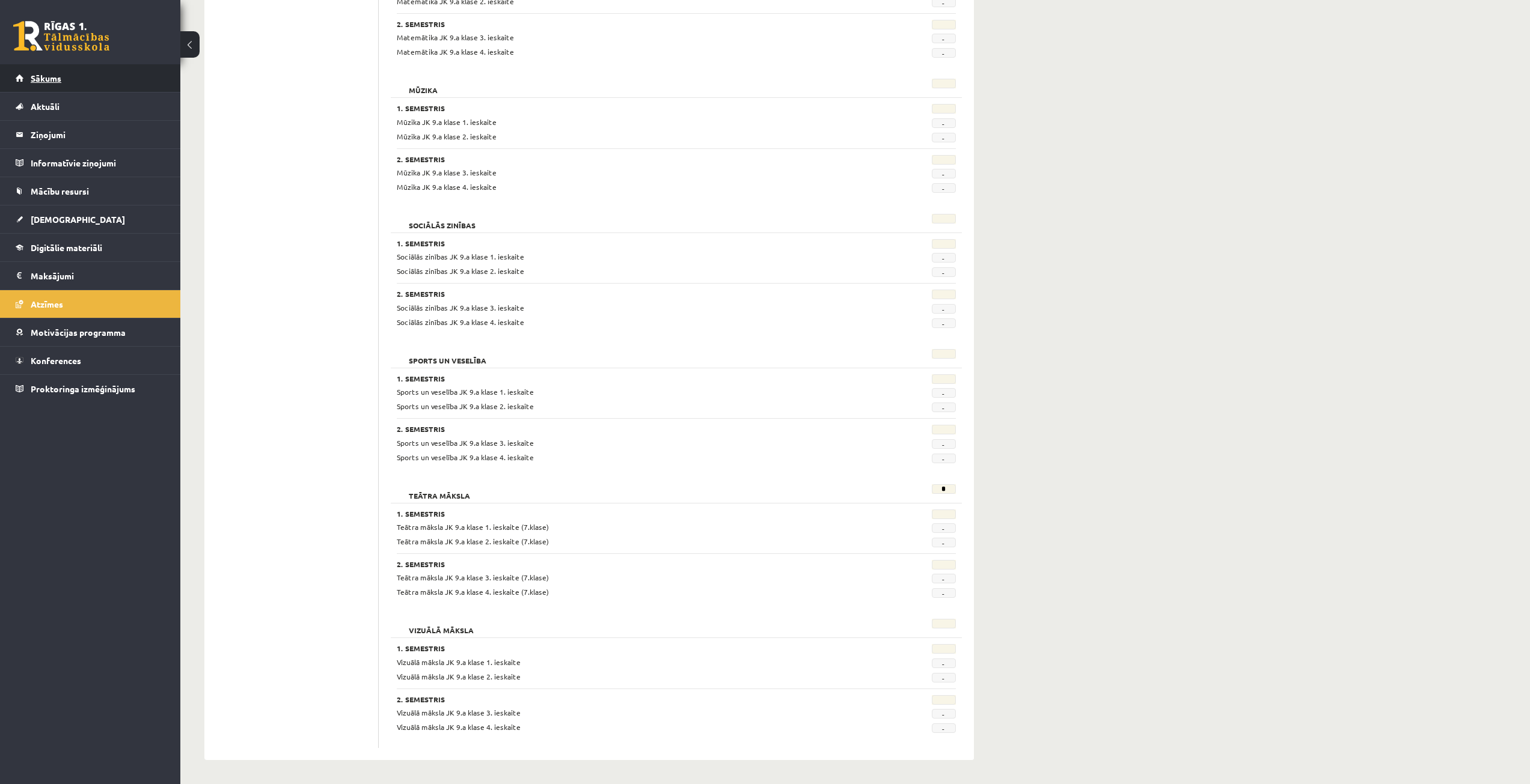
click at [63, 86] on link "Sākums" at bounding box center [90, 78] width 150 height 28
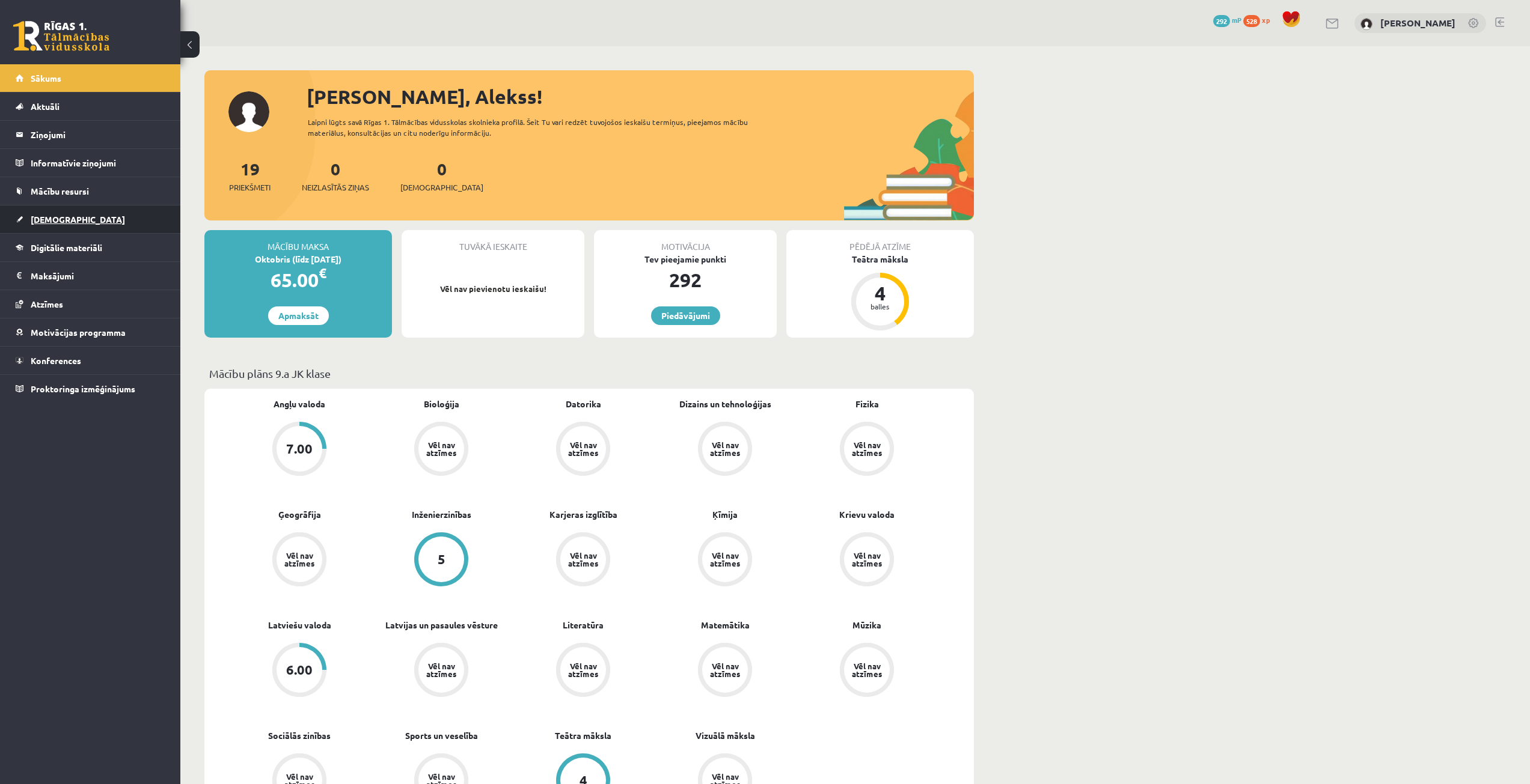
click at [69, 223] on link "[DEMOGRAPHIC_DATA]" at bounding box center [90, 220] width 150 height 28
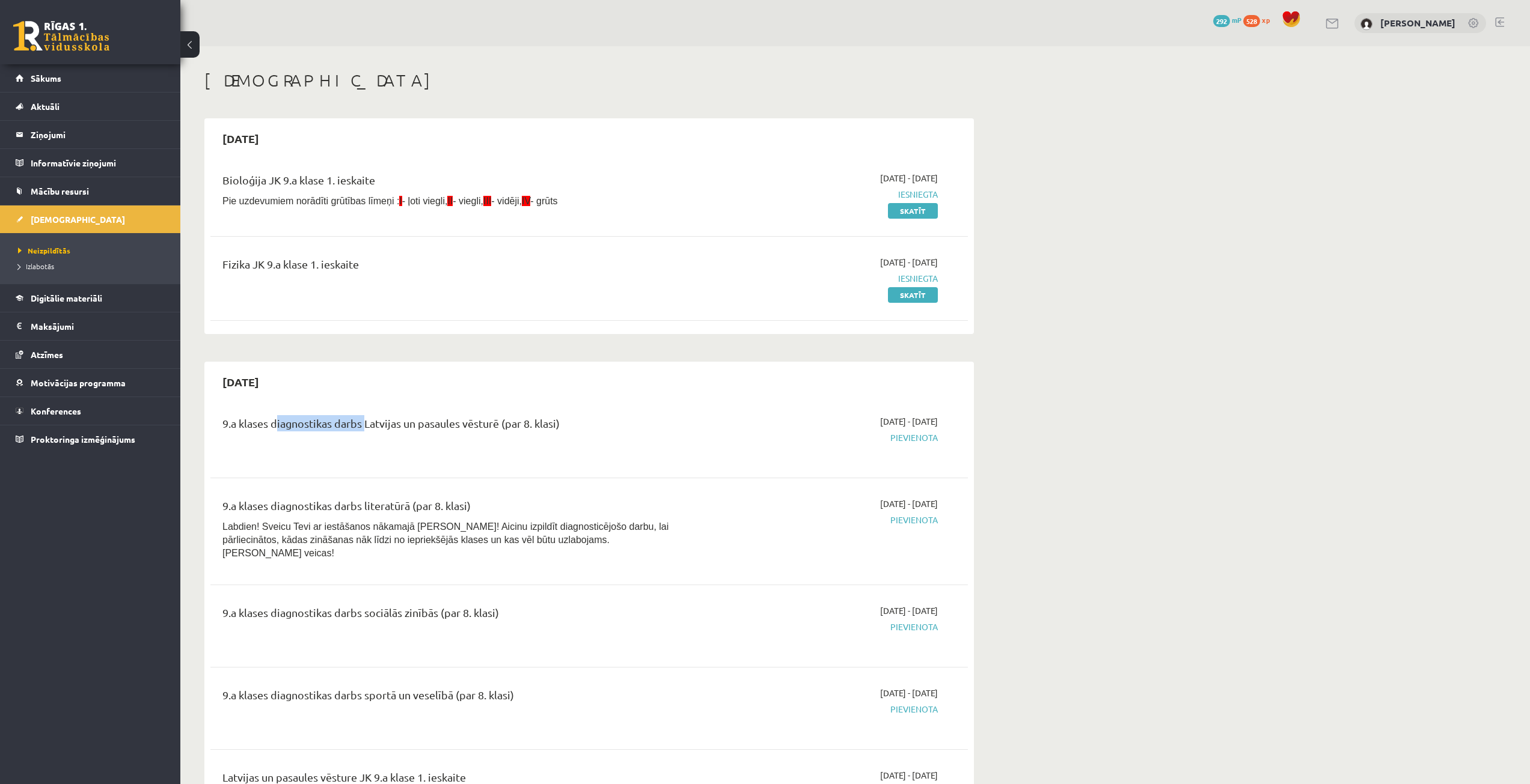
drag, startPoint x: 272, startPoint y: 419, endPoint x: 362, endPoint y: 414, distance: 90.1
click at [362, 414] on div "9.a klases diagnostikas darbs Latvijas un pasaules vēsturē (par 8. klasi) 2025-…" at bounding box center [589, 437] width 757 height 67
copy div "diagnostikas darbs"
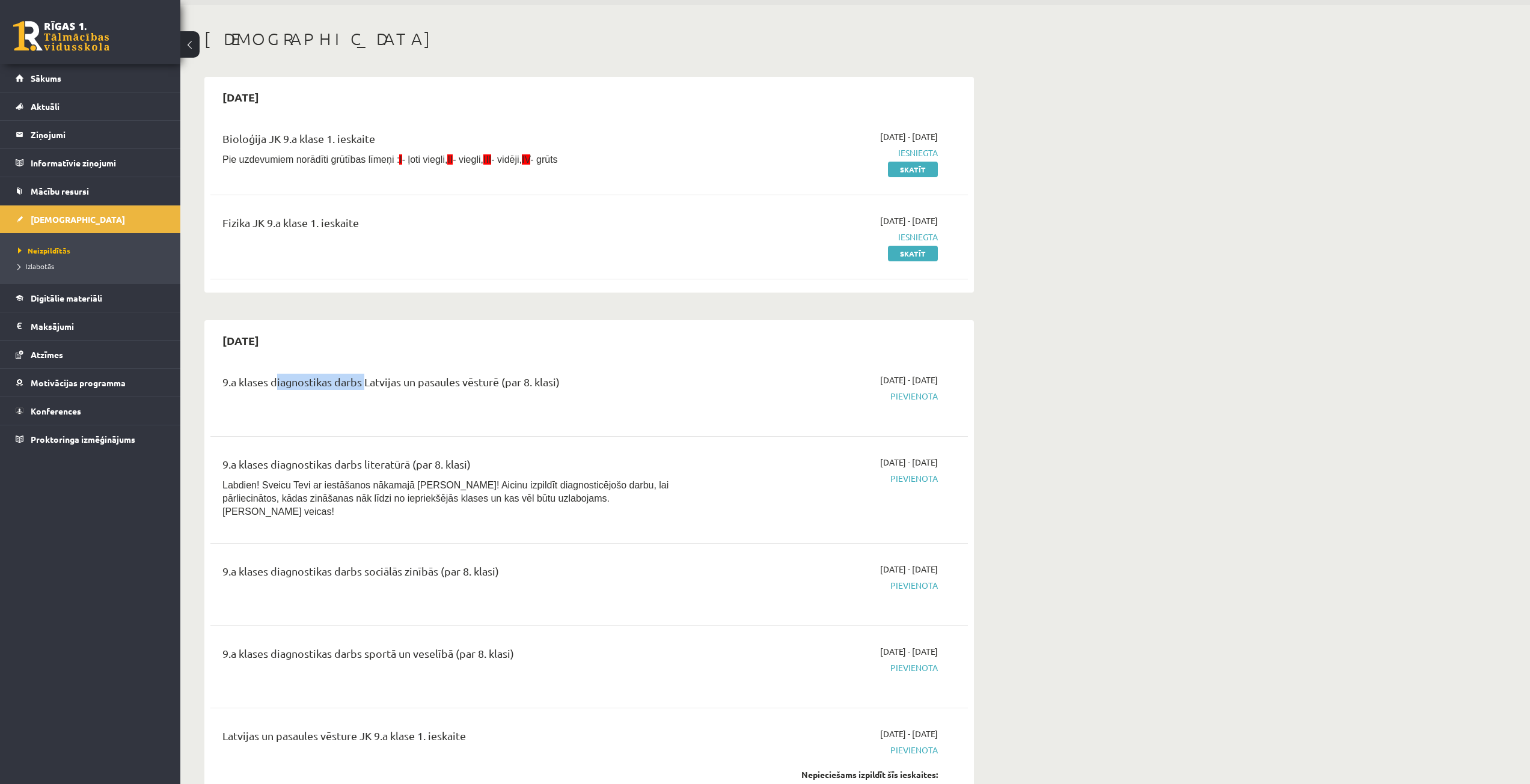
scroll to position [60, 0]
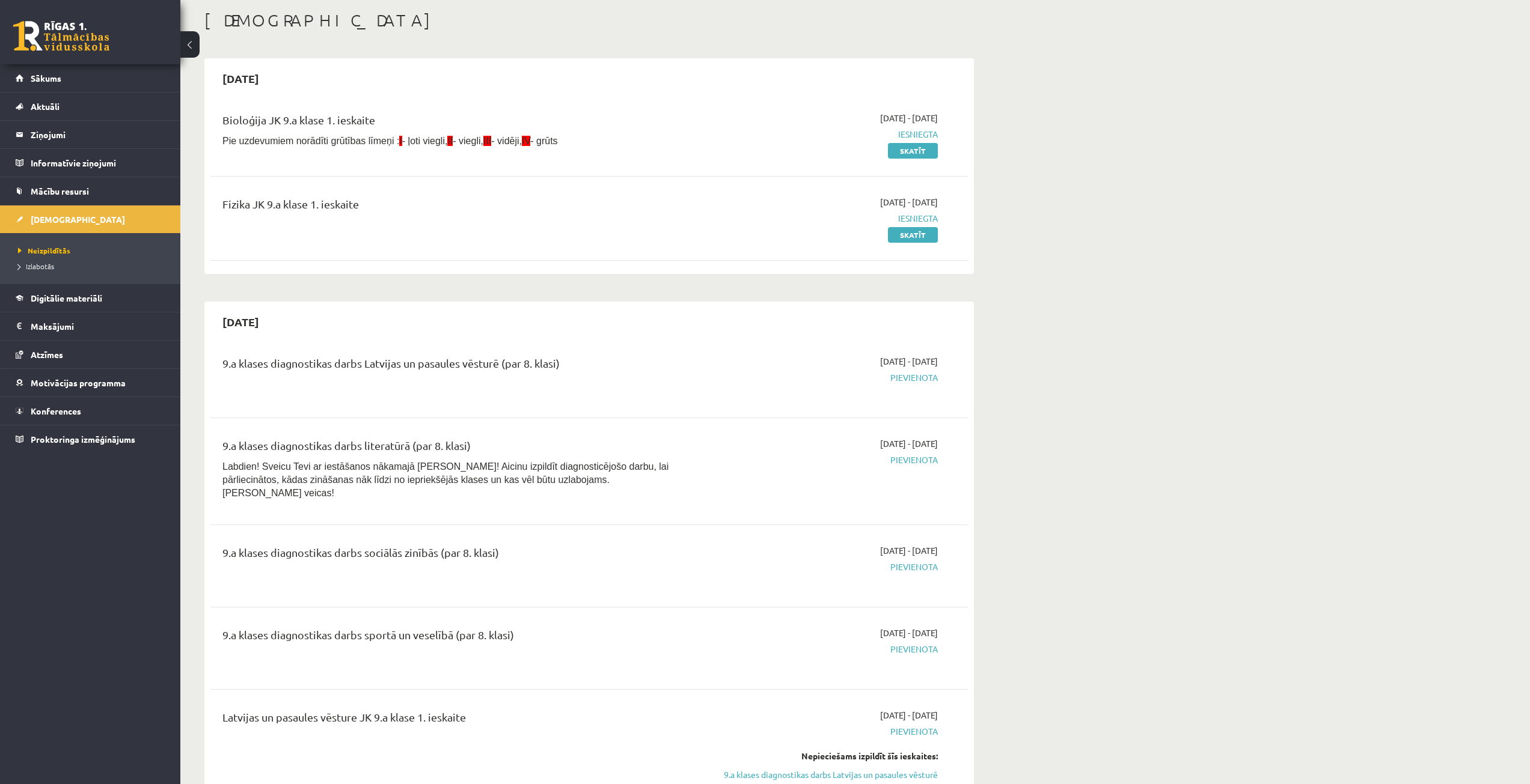
click at [428, 390] on div "9.a klases diagnostikas darbs Latvijas un pasaules vēsturē (par 8. klasi)" at bounding box center [457, 376] width 489 height 44
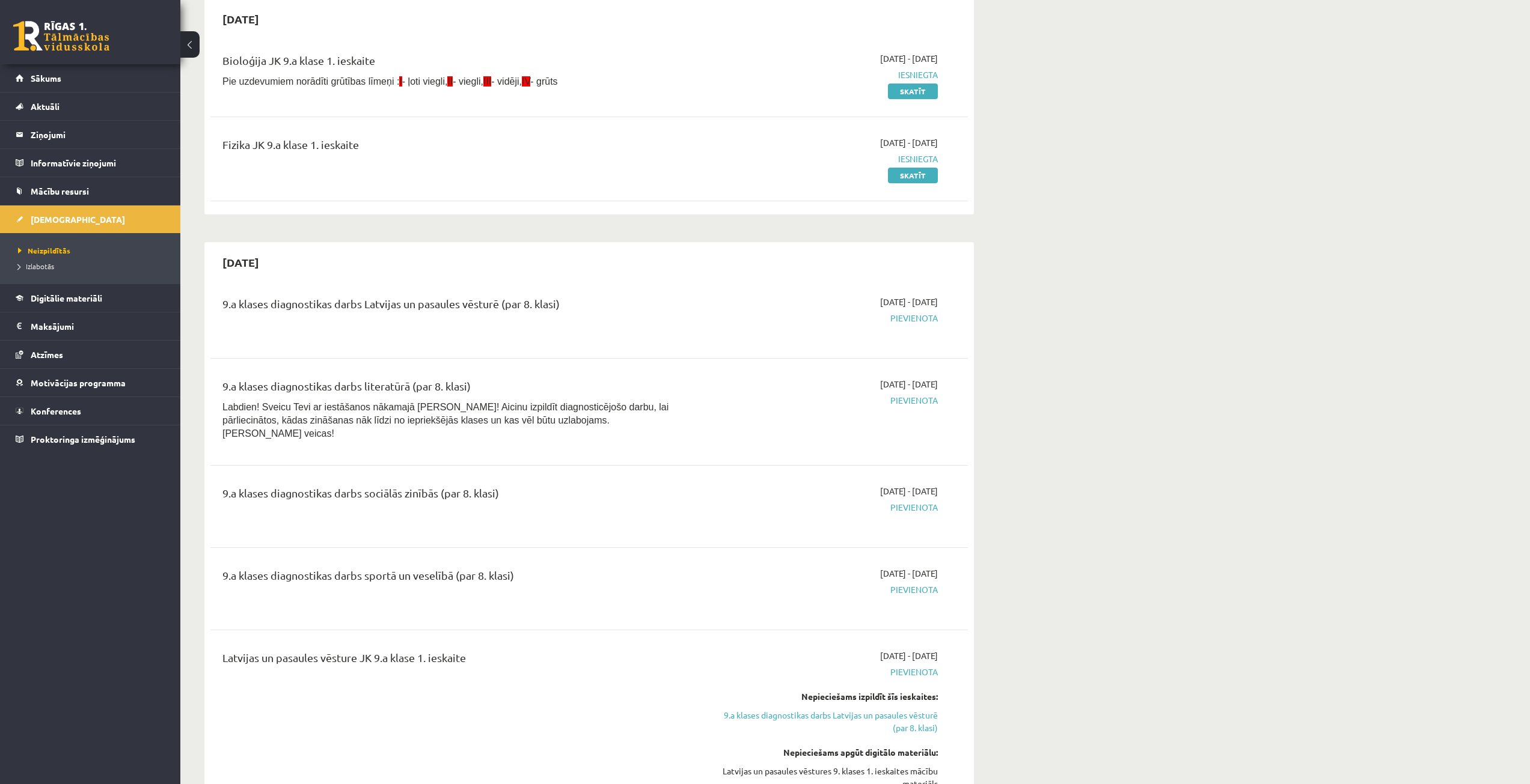
scroll to position [0, 0]
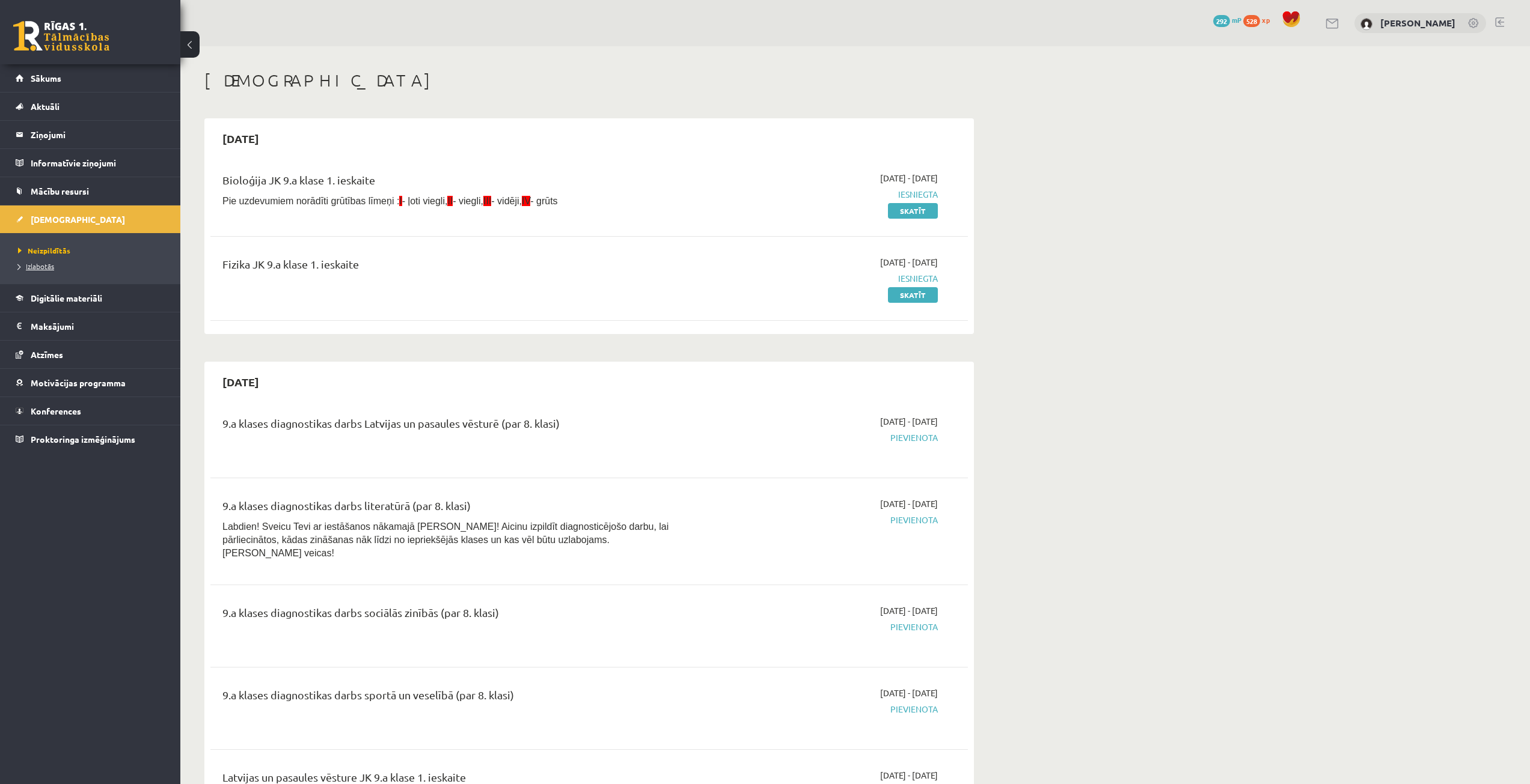
click at [46, 268] on span "Izlabotās" at bounding box center [36, 266] width 36 height 10
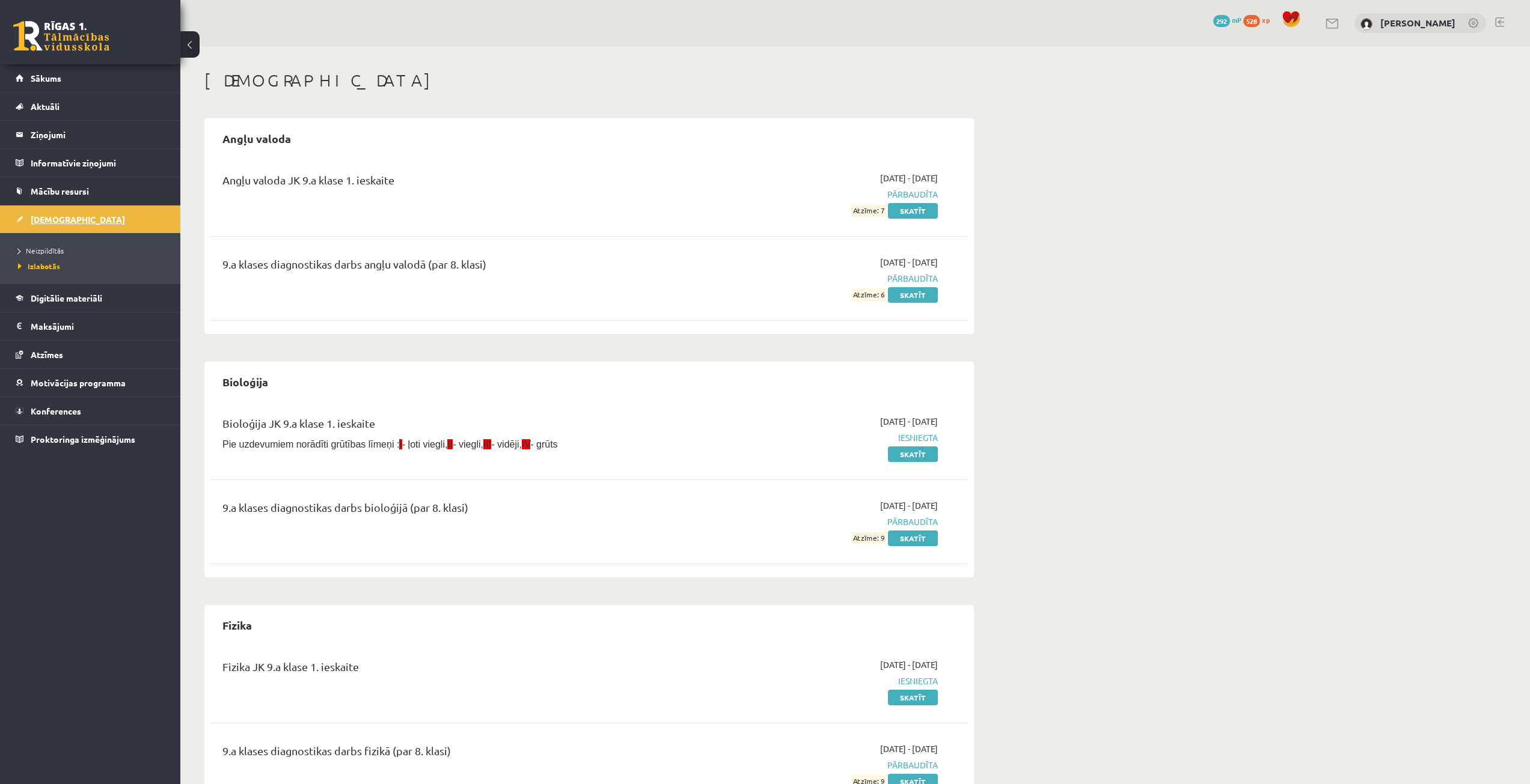
click at [79, 221] on link "[DEMOGRAPHIC_DATA]" at bounding box center [90, 220] width 150 height 28
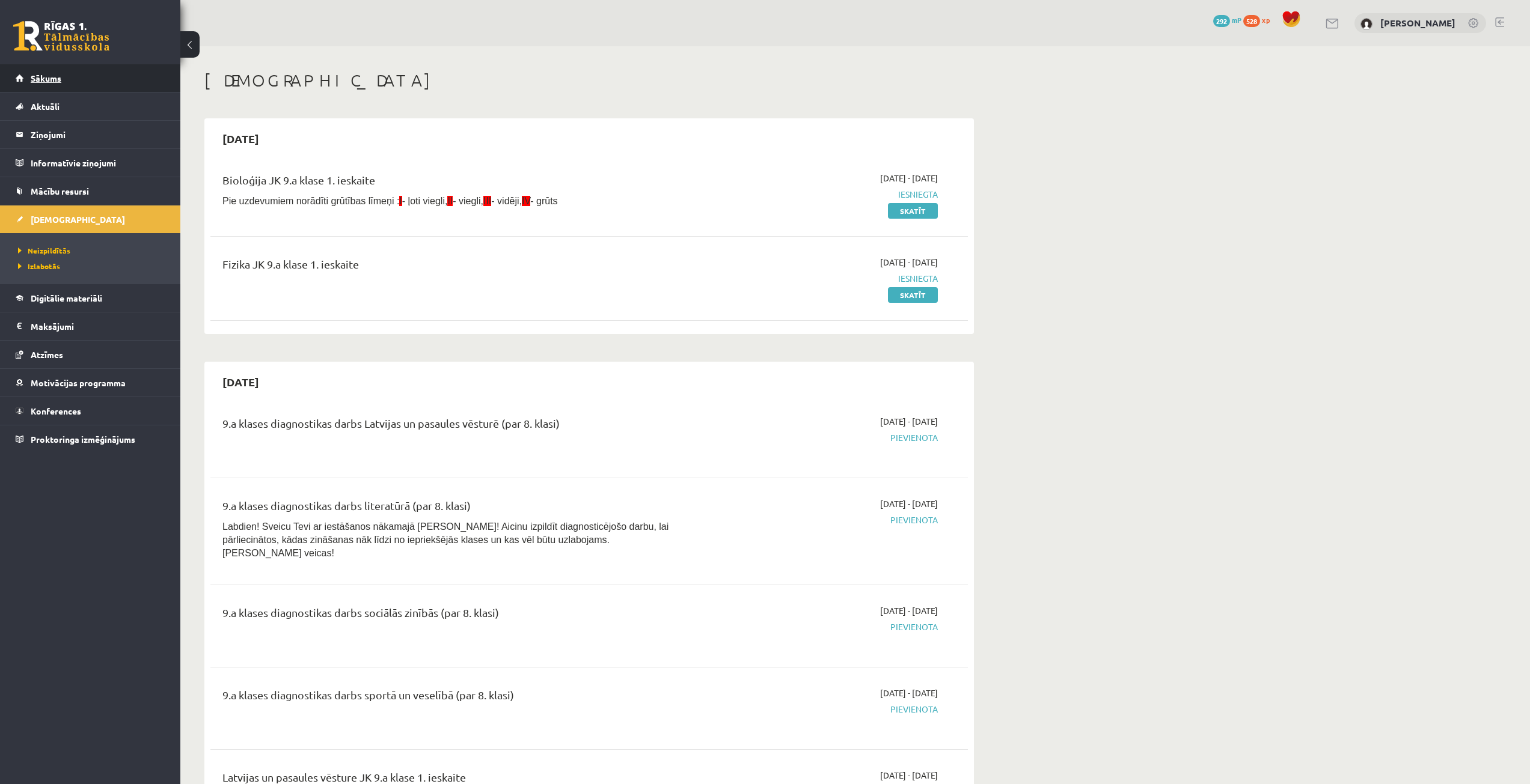
click at [94, 83] on link "Sākums" at bounding box center [90, 78] width 150 height 28
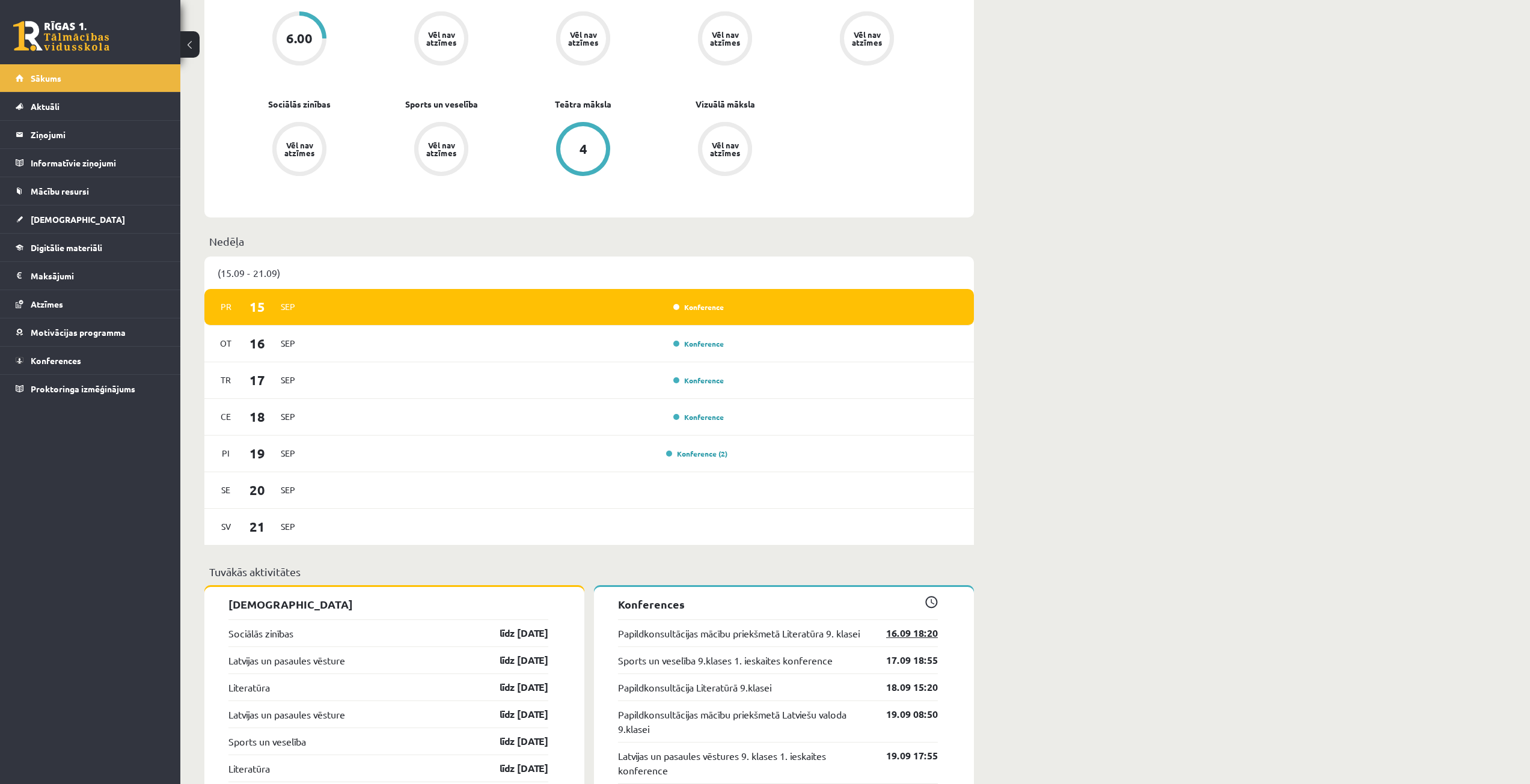
scroll to position [421, 0]
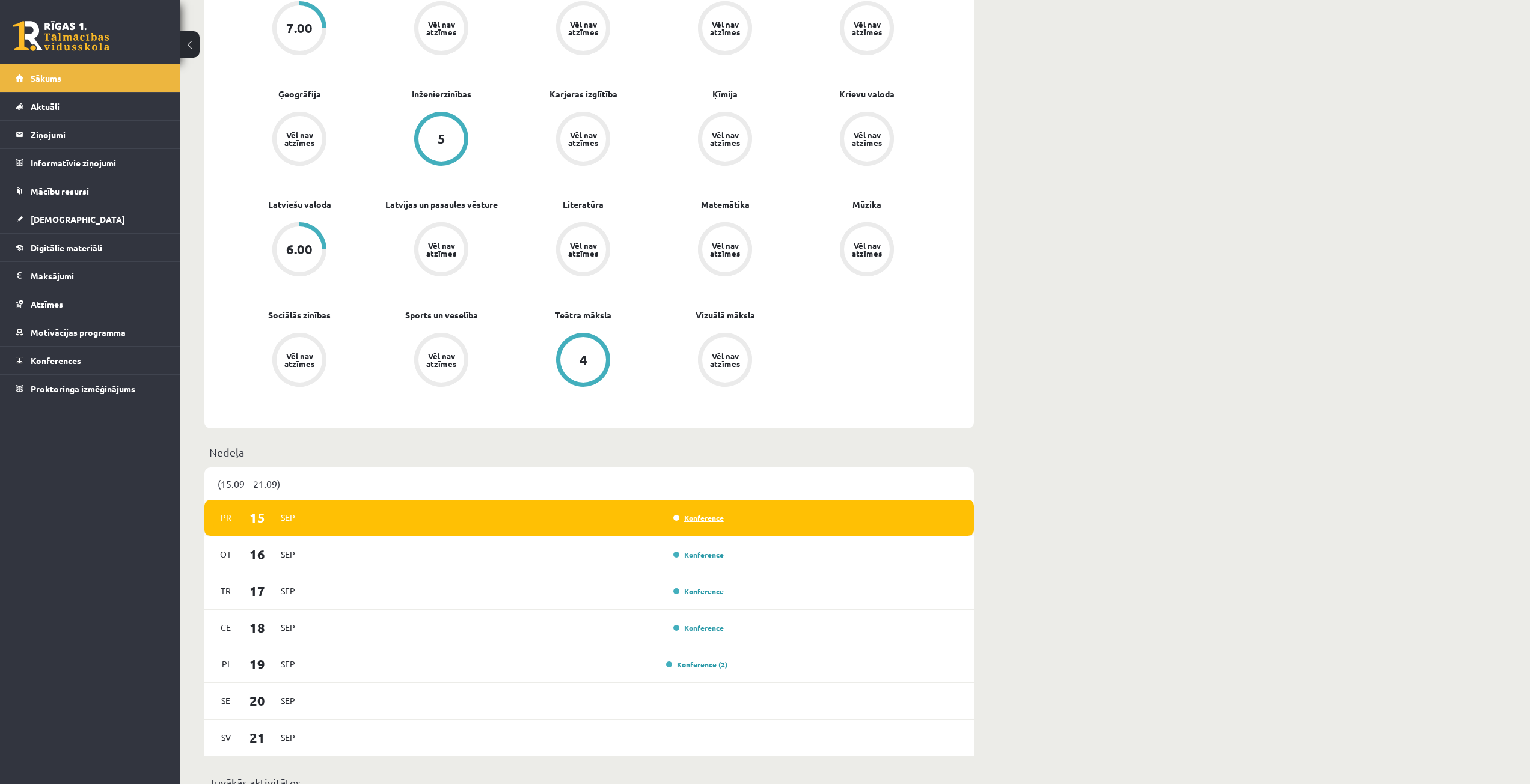
click at [705, 520] on link "Konference" at bounding box center [698, 518] width 50 height 10
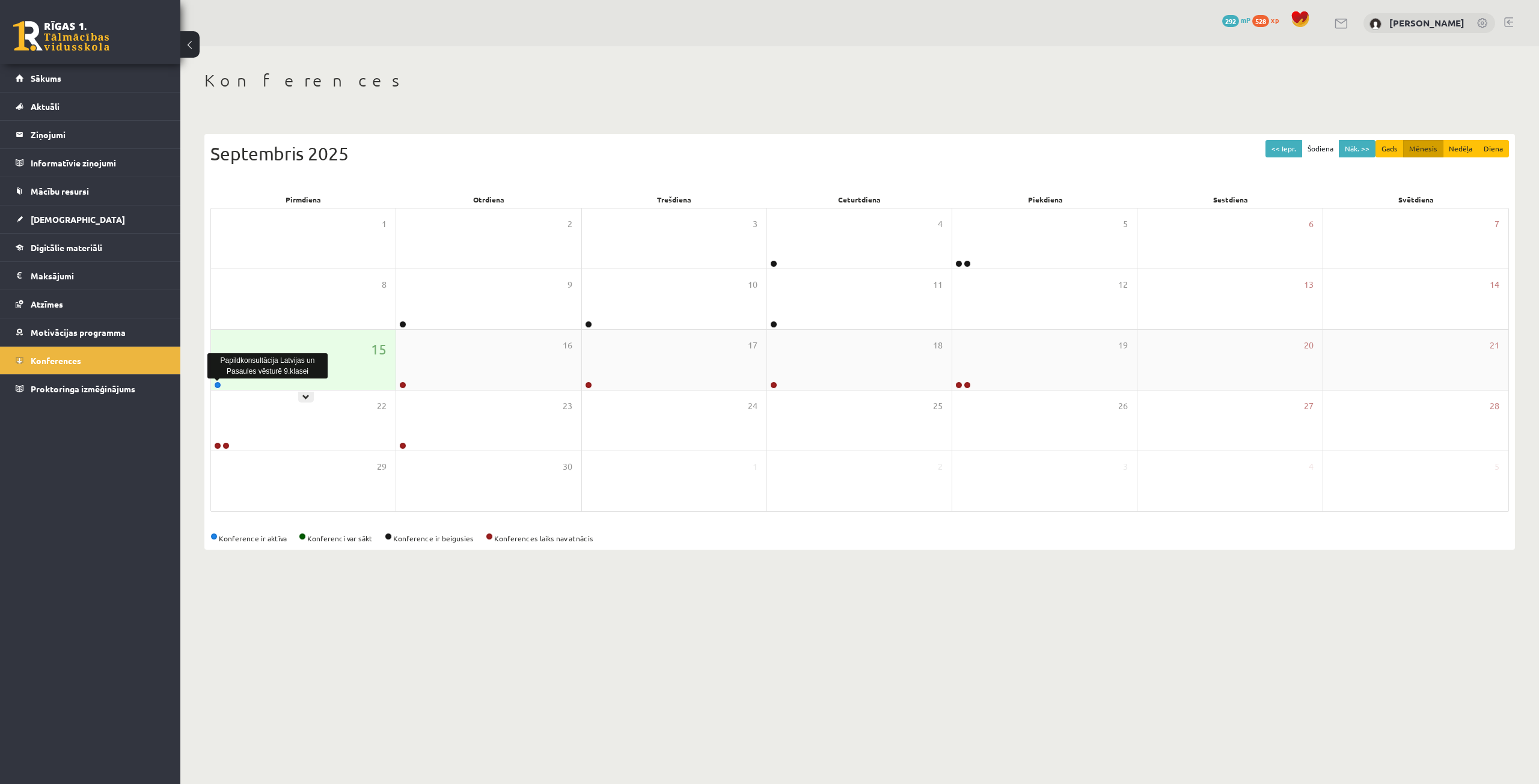
click at [218, 382] on link at bounding box center [217, 385] width 7 height 7
click at [892, 127] on div "<< Iepr. Šodiena Nāk. >> Gads Mēnesis Nedēļa Diena [DATE] Pirmdiena Otrdiena Tr…" at bounding box center [859, 335] width 1311 height 428
click at [324, 356] on div "15" at bounding box center [303, 359] width 184 height 60
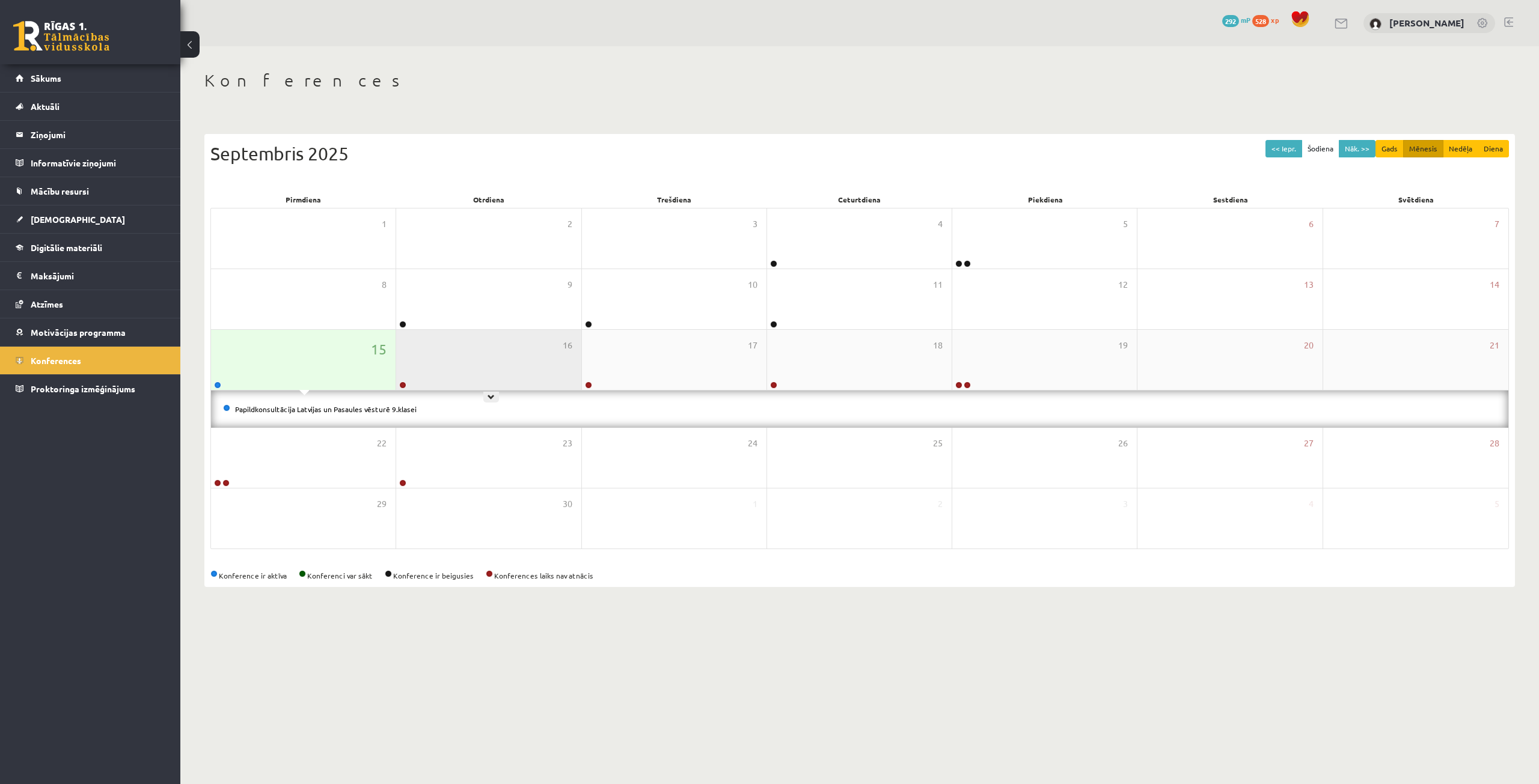
click at [446, 366] on div "16" at bounding box center [488, 359] width 184 height 60
click at [377, 408] on link "Papildkonsultācijas mācību priekšmetā Literatūra 9. klasei" at bounding box center [332, 409] width 195 height 10
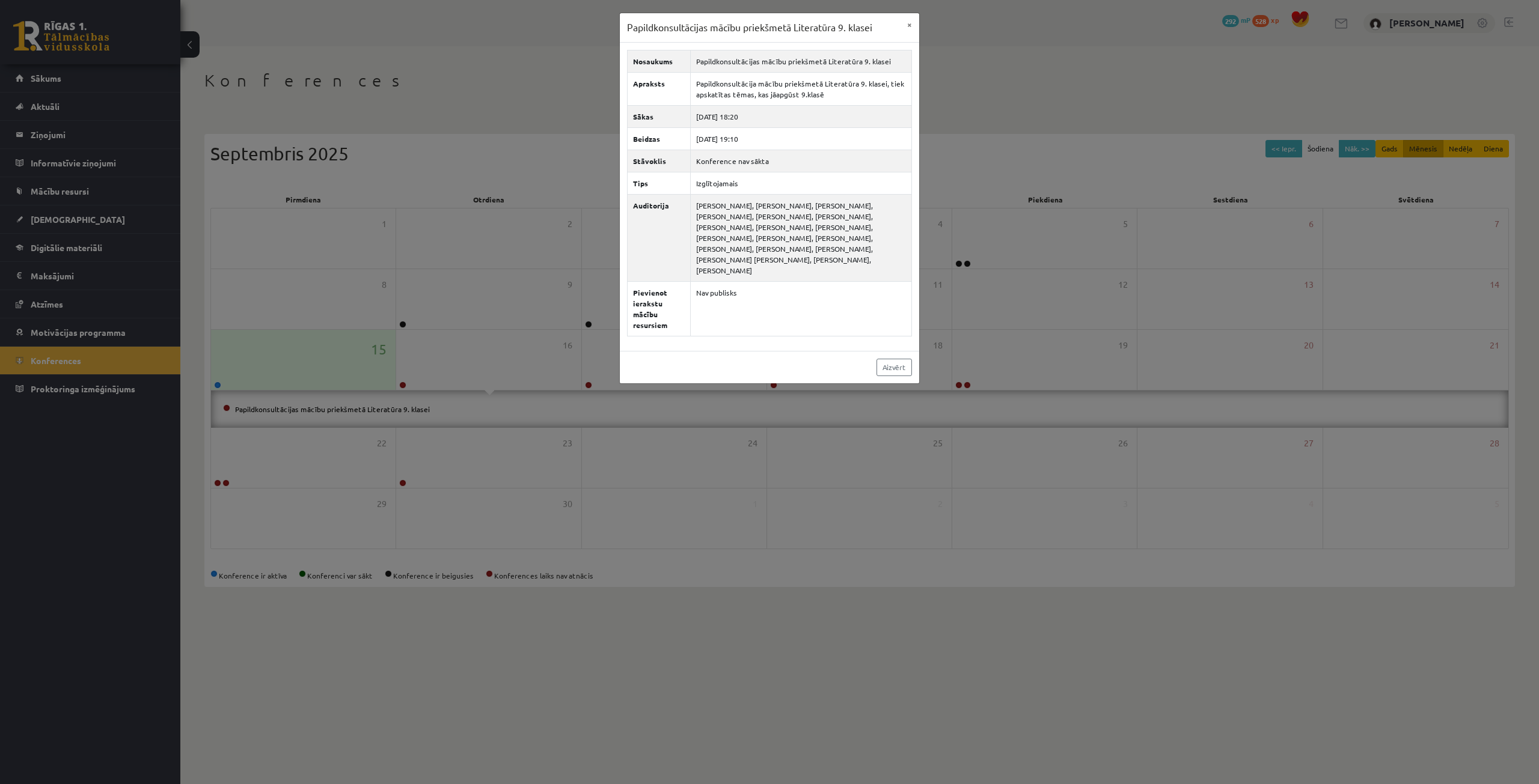
click at [448, 363] on div "Papildkonsultācijas mācību priekšmetā Literatūra 9. klasei × Nosaukums Papildko…" at bounding box center [769, 392] width 1539 height 784
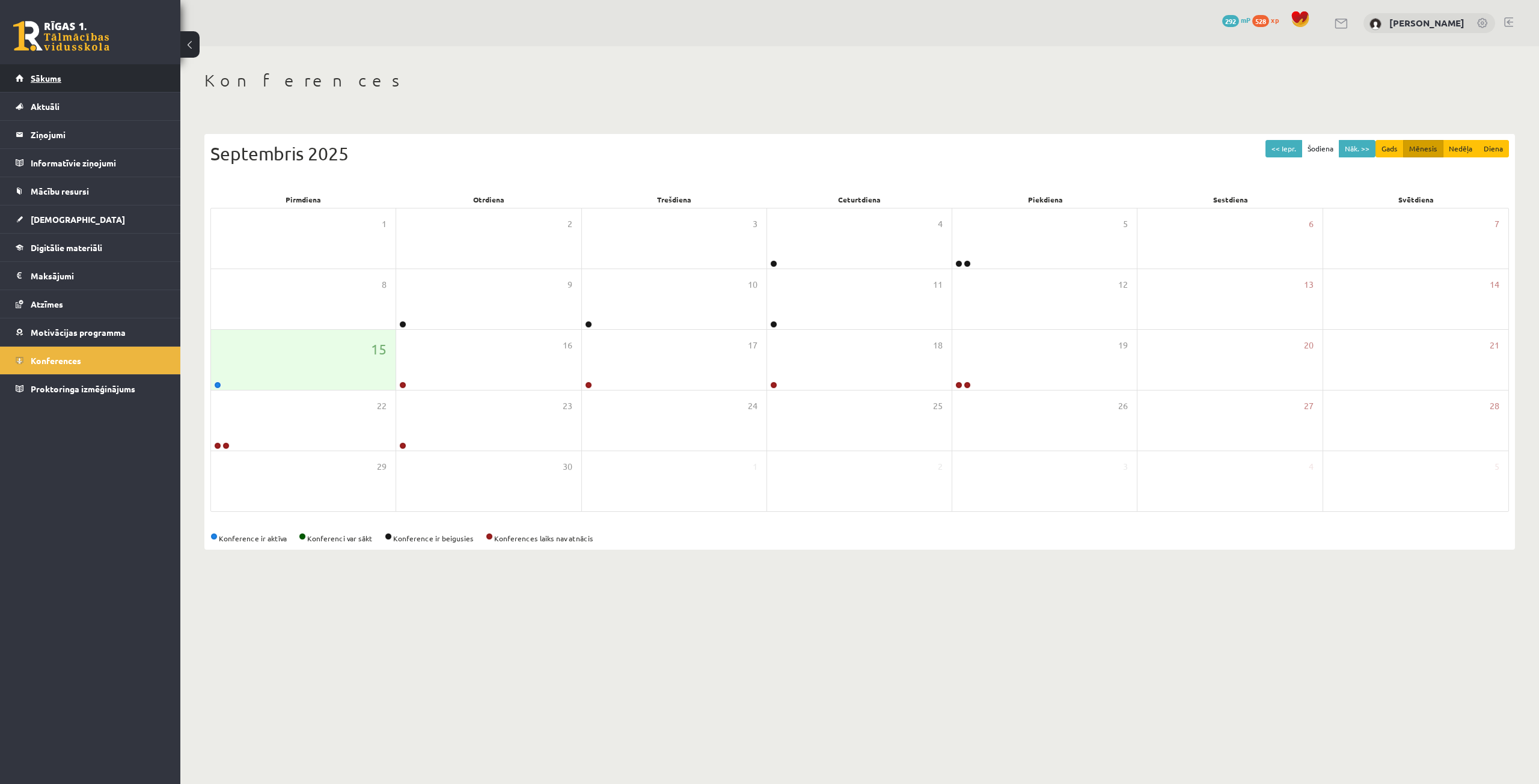
click at [31, 77] on span "Sākums" at bounding box center [46, 78] width 31 height 11
